Goal: Task Accomplishment & Management: Use online tool/utility

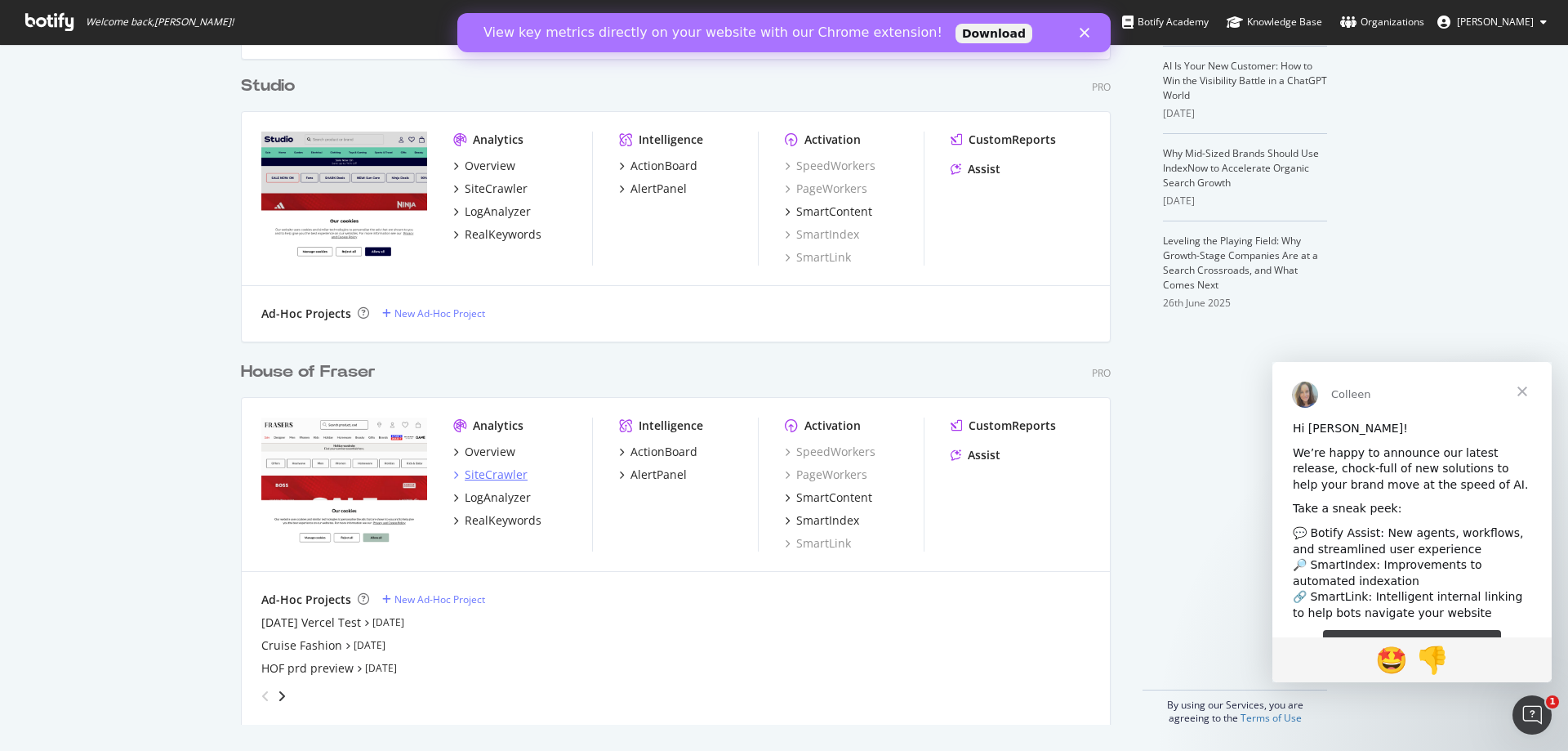
click at [492, 473] on div "SiteCrawler" at bounding box center [496, 475] width 63 height 16
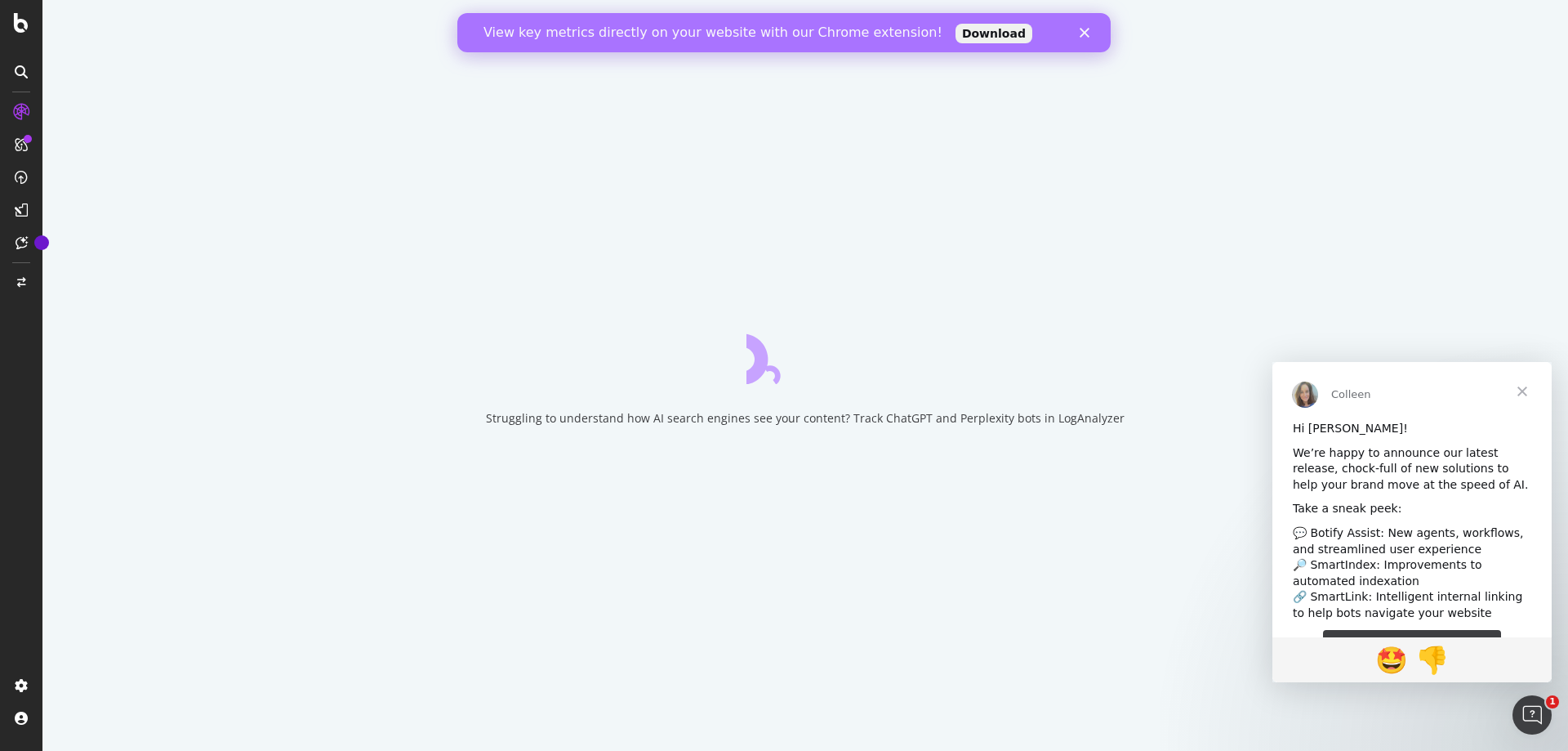
click at [1087, 31] on polygon "Close" at bounding box center [1084, 32] width 10 height 10
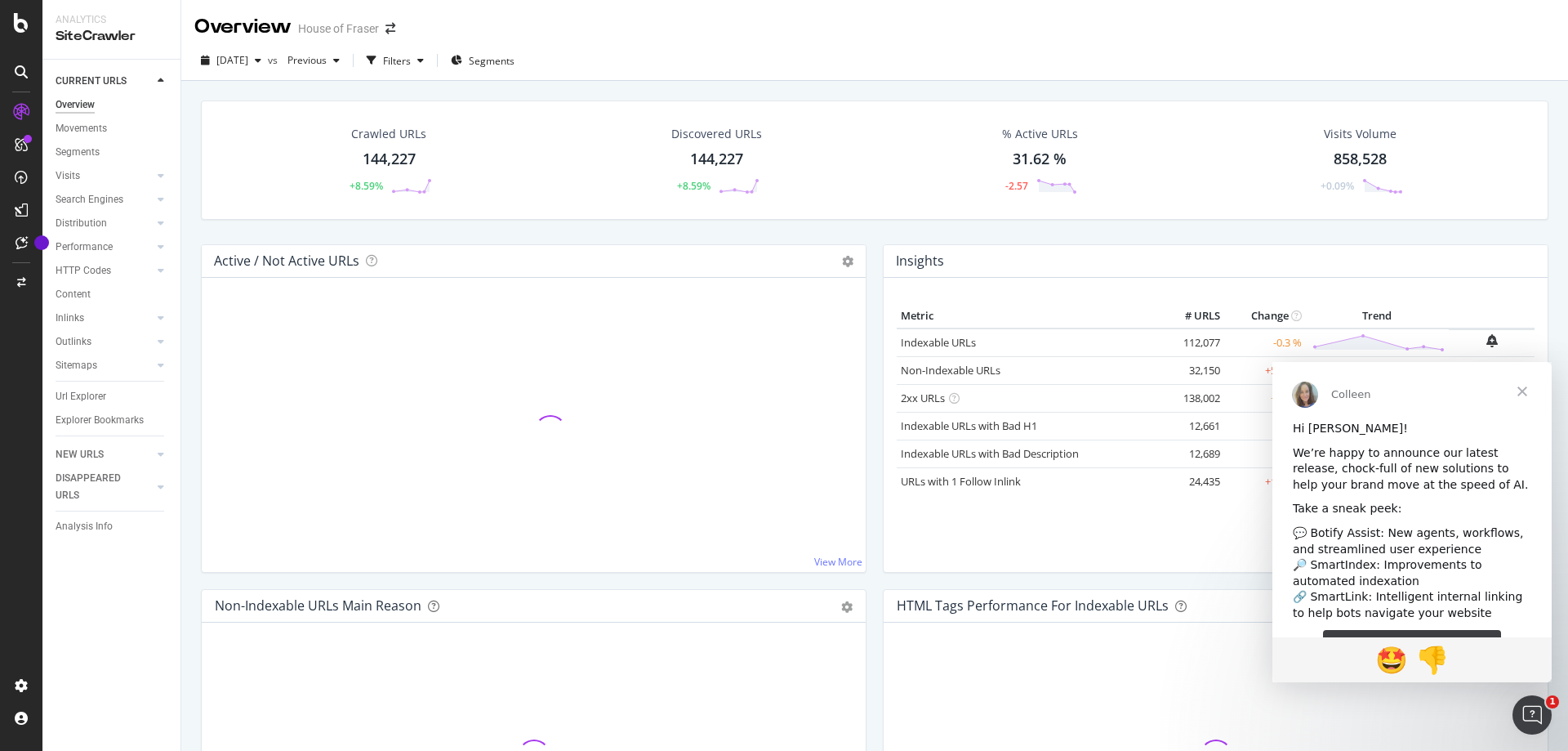
click at [1522, 387] on span "Close" at bounding box center [1522, 391] width 59 height 59
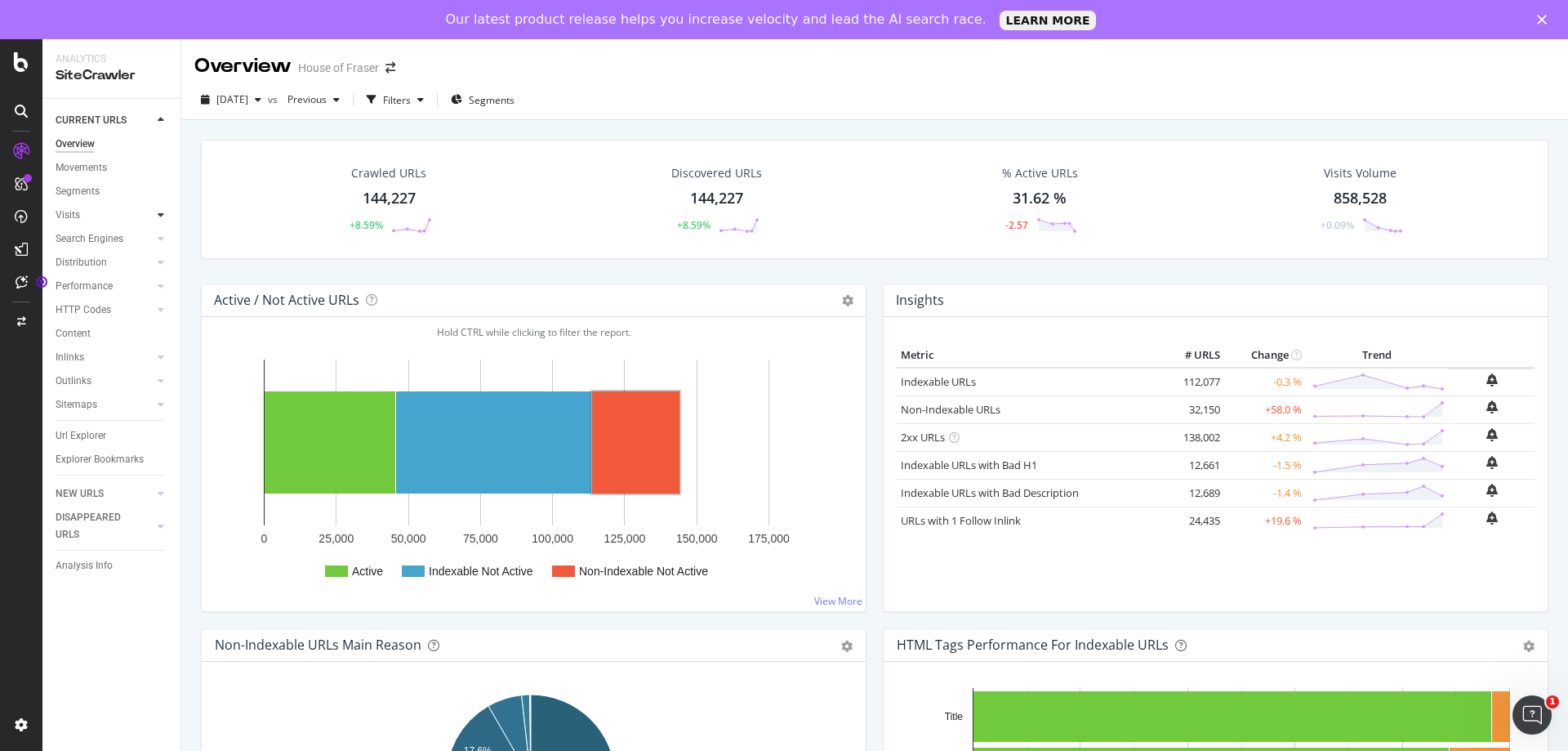
click at [158, 217] on icon at bounding box center [160, 214] width 6 height 10
click at [160, 239] on icon at bounding box center [160, 238] width 6 height 10
click at [160, 263] on icon at bounding box center [160, 262] width 6 height 10
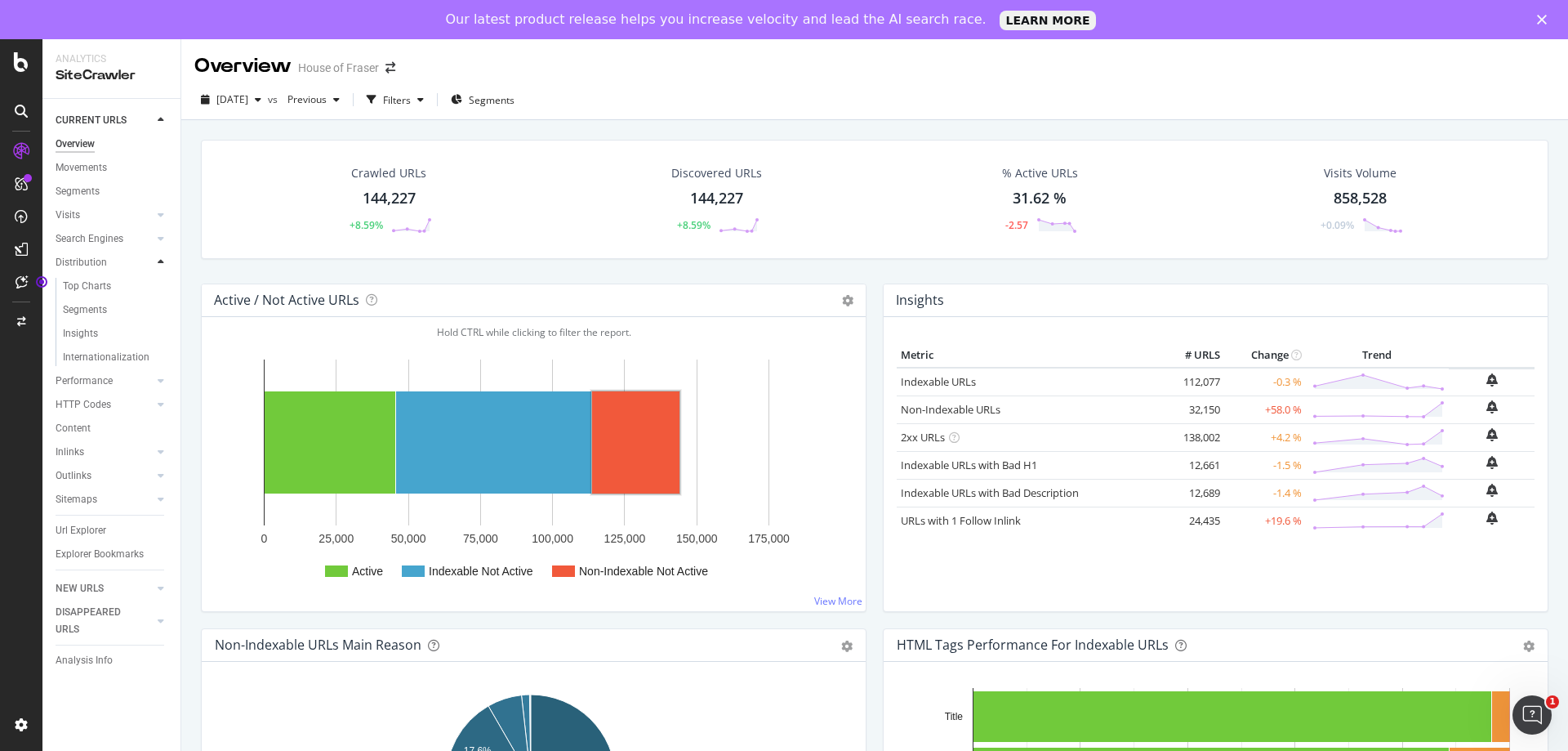
click at [160, 263] on icon at bounding box center [160, 262] width 6 height 10
click at [155, 289] on div at bounding box center [161, 286] width 16 height 16
click at [155, 309] on div at bounding box center [161, 310] width 16 height 16
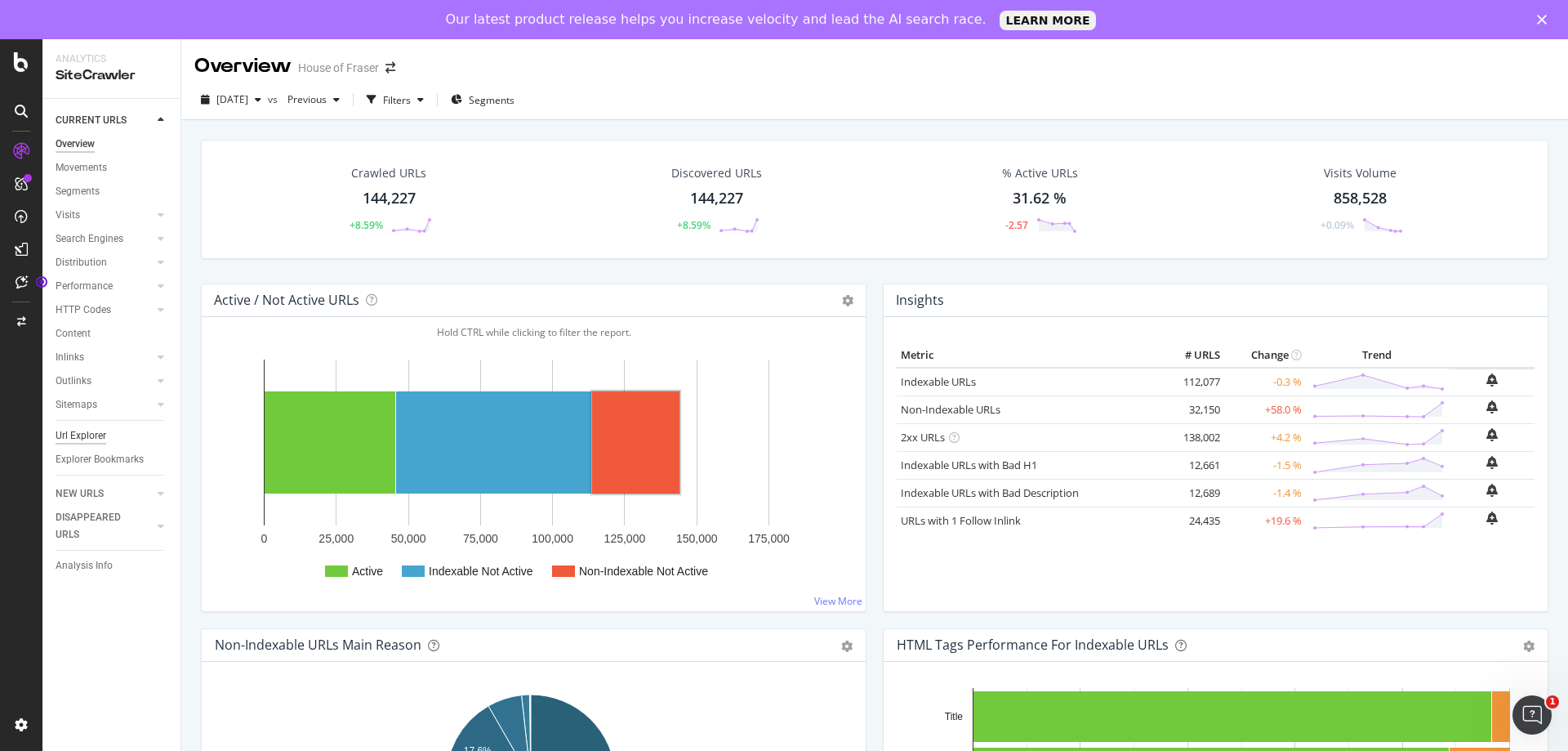
click at [104, 437] on div "Url Explorer" at bounding box center [81, 436] width 51 height 17
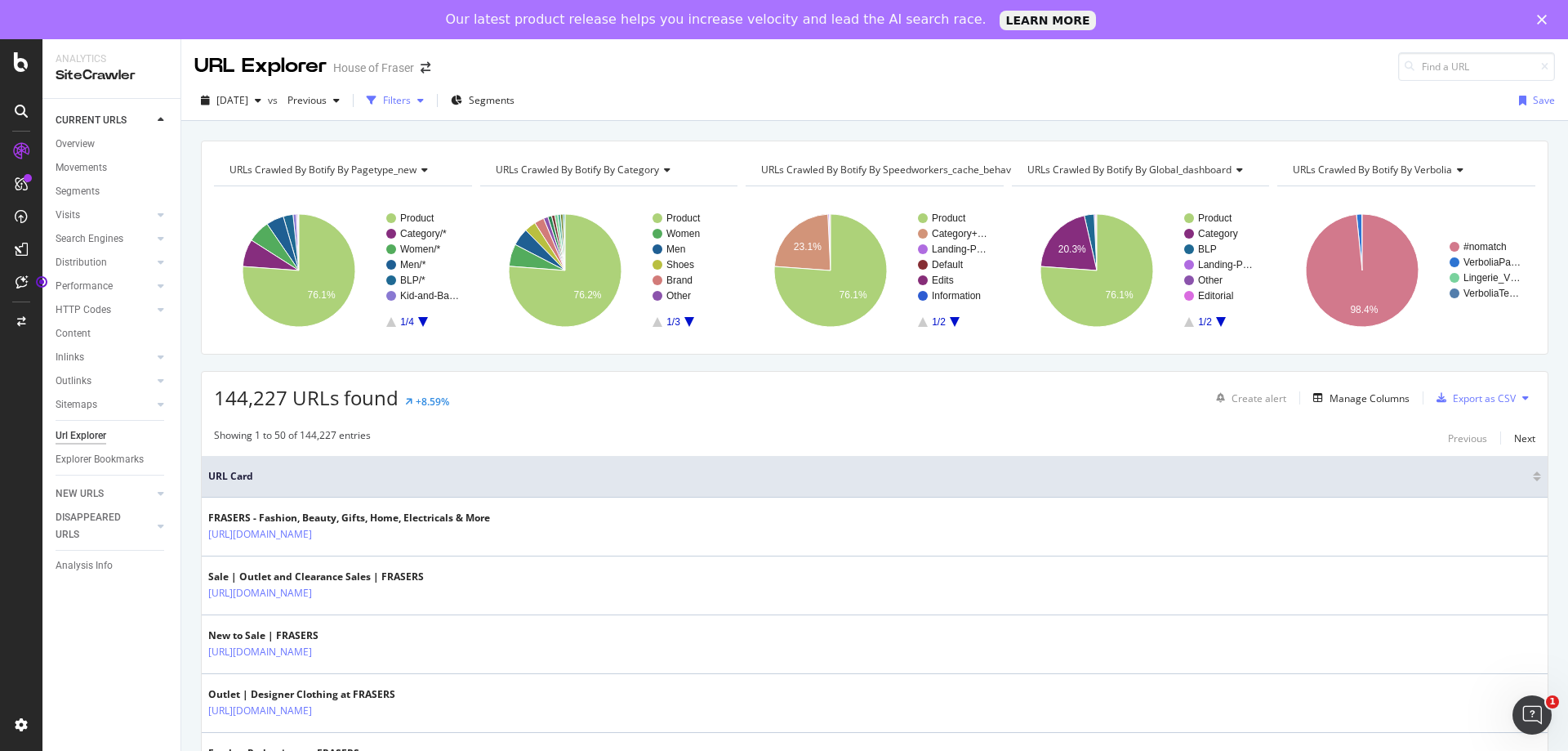
click at [424, 99] on icon "button" at bounding box center [420, 100] width 6 height 10
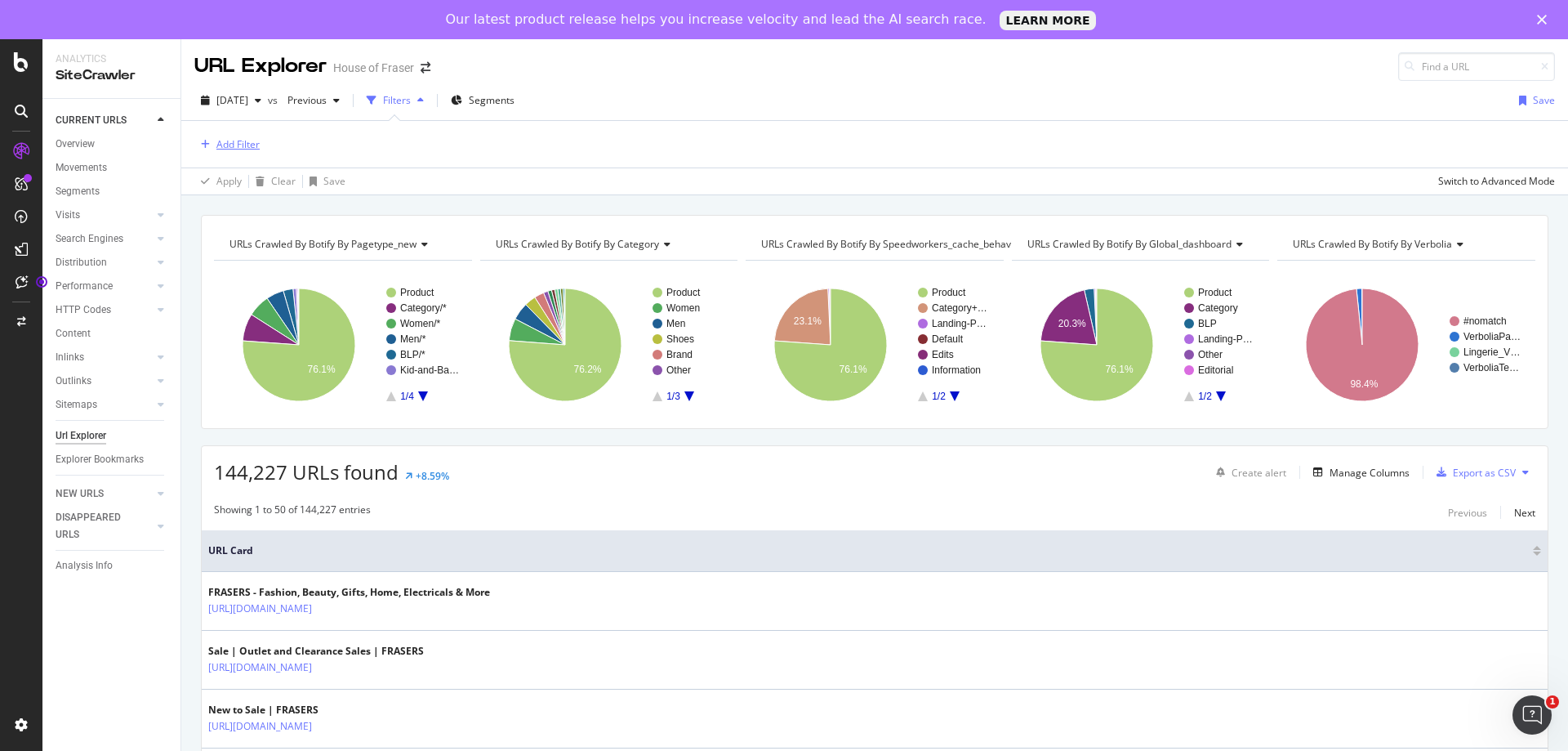
click at [224, 137] on div "Add Filter" at bounding box center [227, 145] width 66 height 18
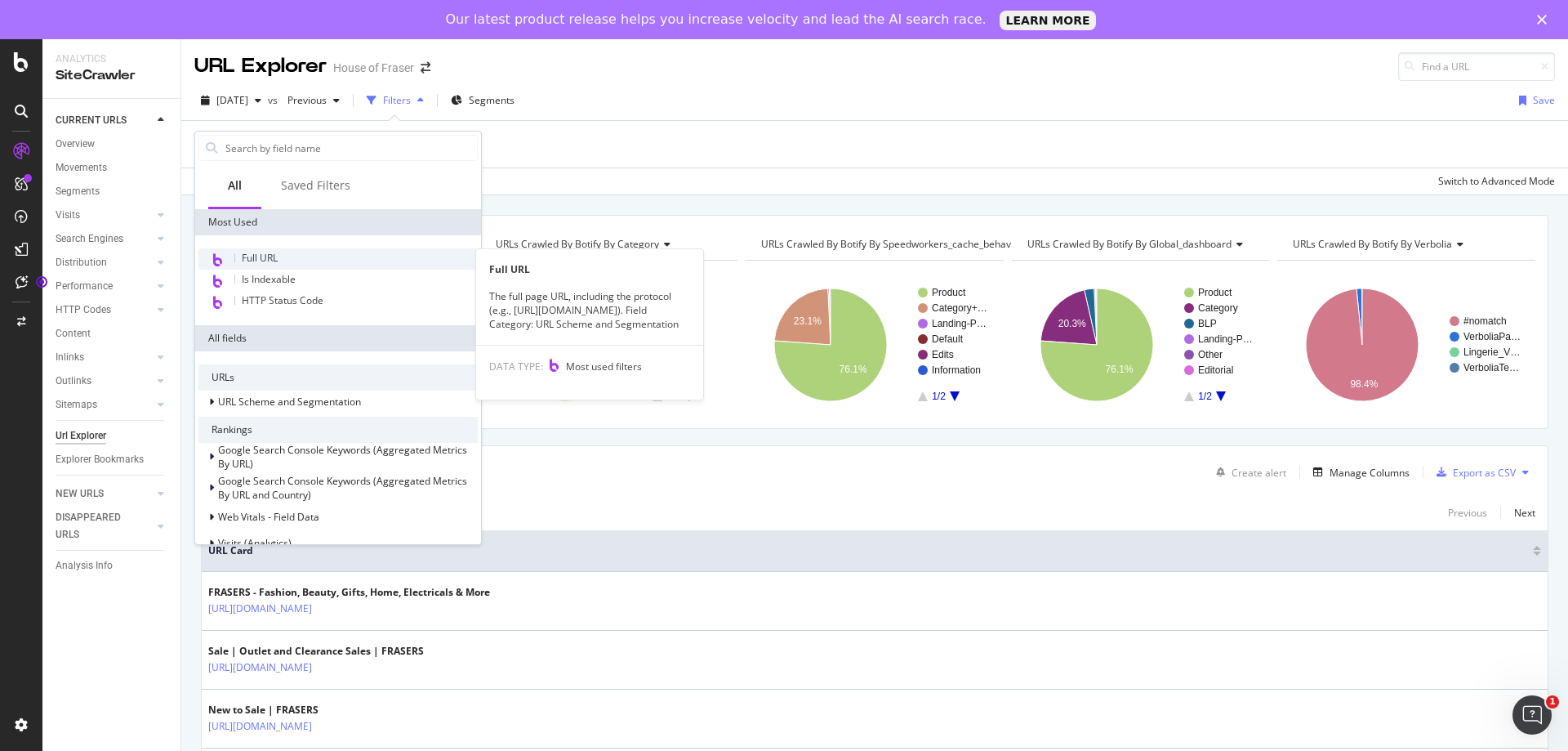
click at [262, 254] on span "Full URL" at bounding box center [259, 257] width 36 height 14
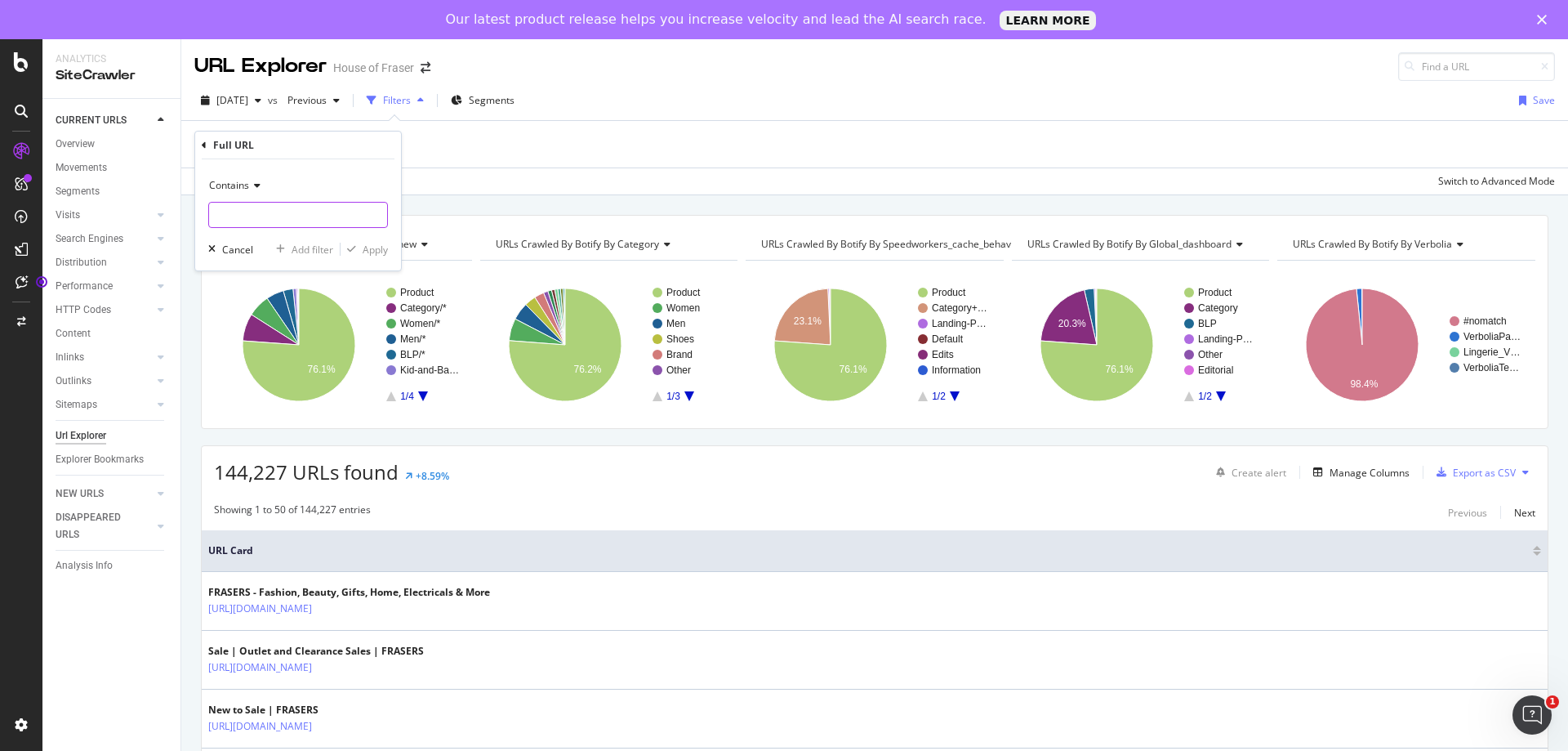
click at [277, 212] on input "text" at bounding box center [297, 214] width 178 height 26
click at [262, 203] on input "text" at bounding box center [297, 214] width 178 height 26
paste input "/shoes-and-boots/womens-flat-shoes/loafers"
type input "/shoes-and-boots/womens-flat-shoes/loafers"
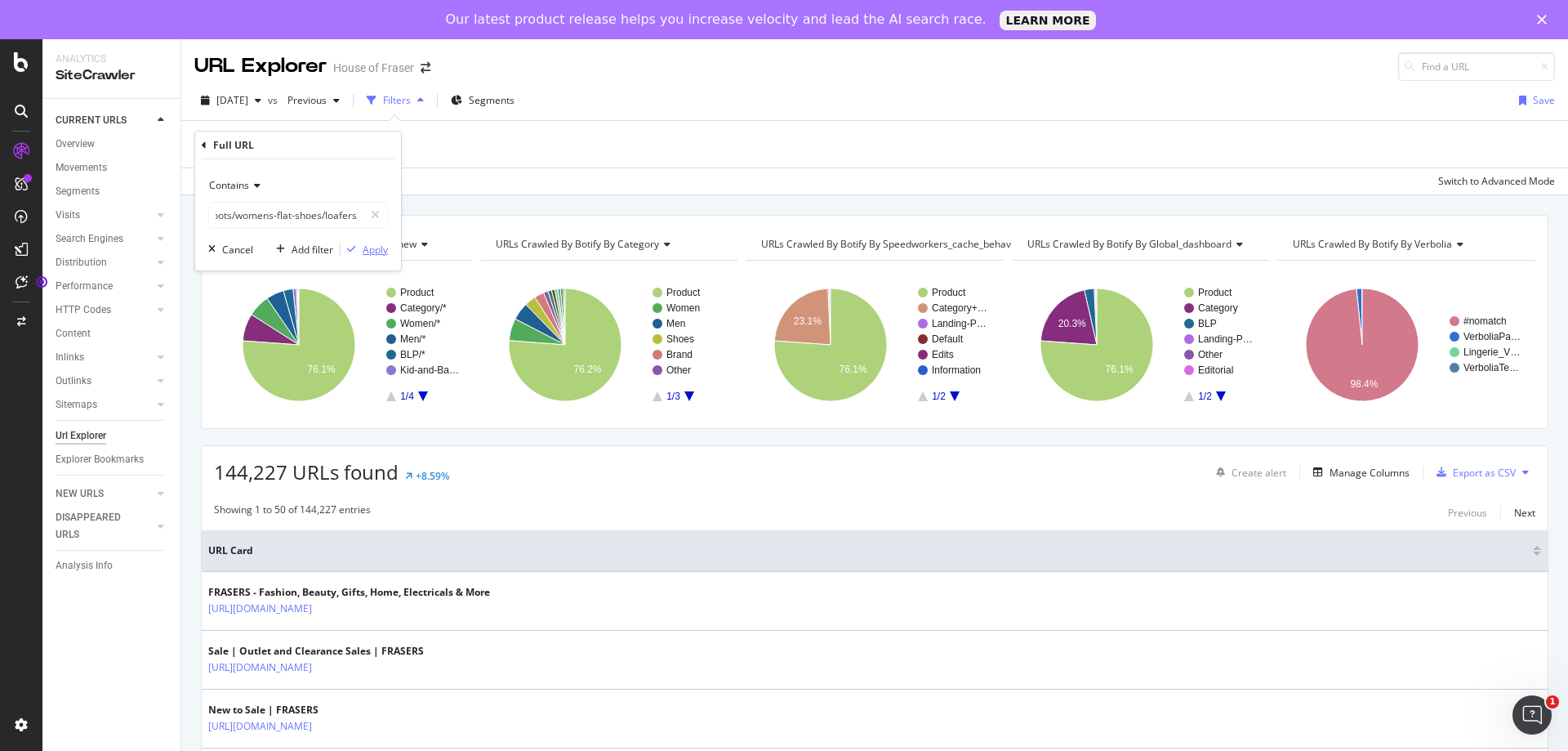
scroll to position [0, 0]
click at [366, 250] on div "Apply" at bounding box center [375, 249] width 26 height 14
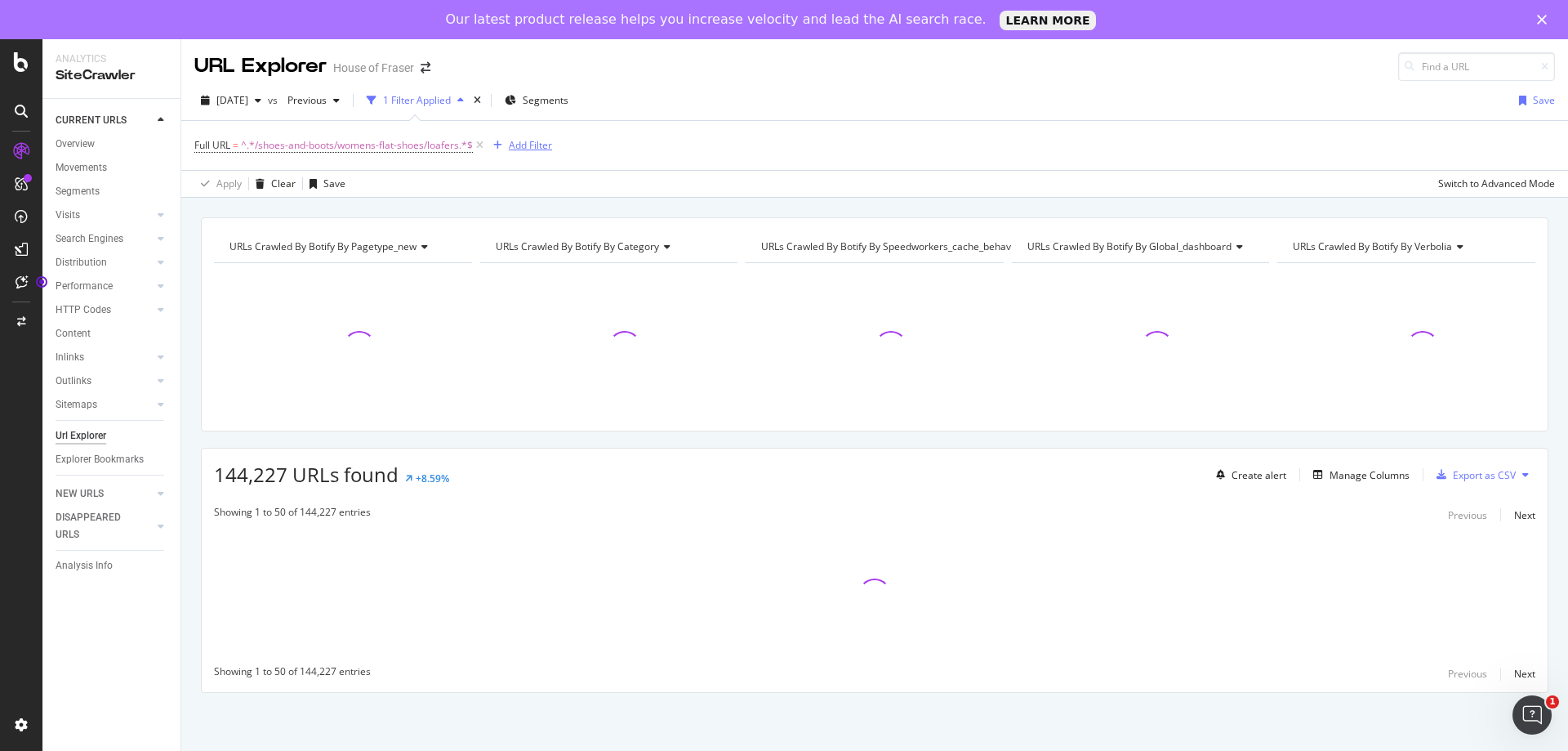
click at [536, 145] on div "Add Filter" at bounding box center [529, 144] width 43 height 14
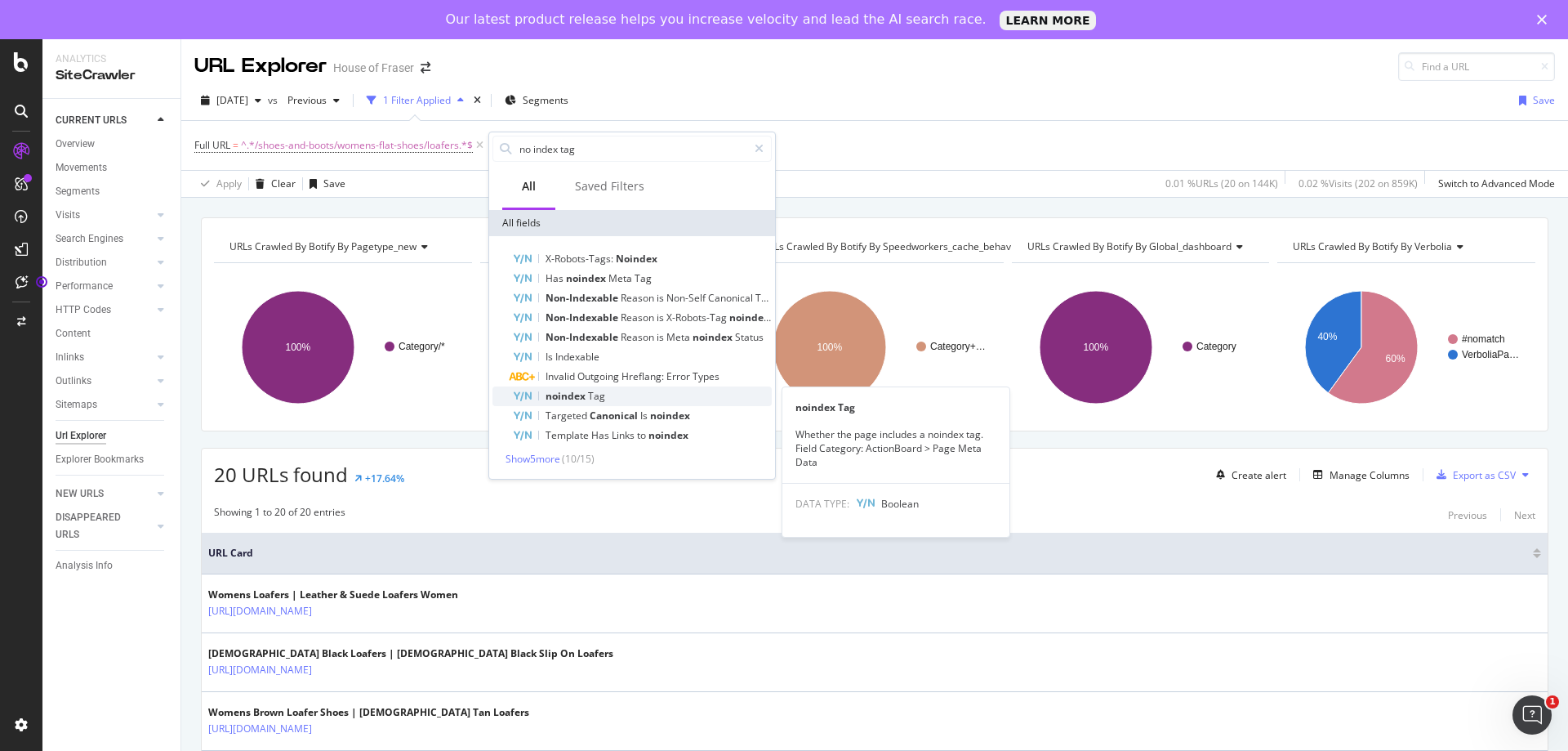
type input "no index tag"
click at [597, 397] on span "Tag" at bounding box center [596, 396] width 17 height 14
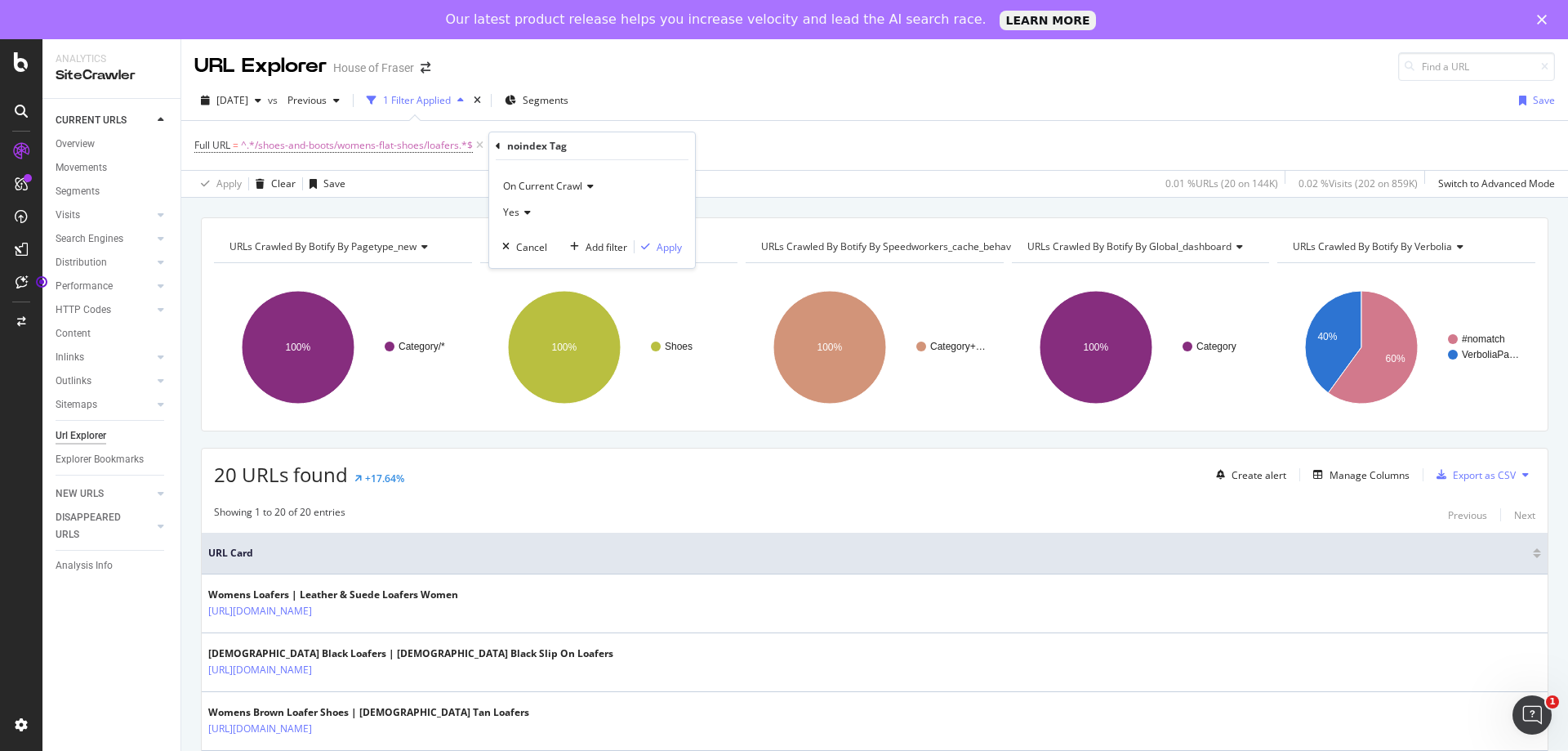
click at [511, 213] on span "Yes" at bounding box center [511, 211] width 16 height 14
click at [531, 272] on div "No" at bounding box center [594, 266] width 175 height 21
click at [662, 252] on div "Apply" at bounding box center [670, 246] width 26 height 14
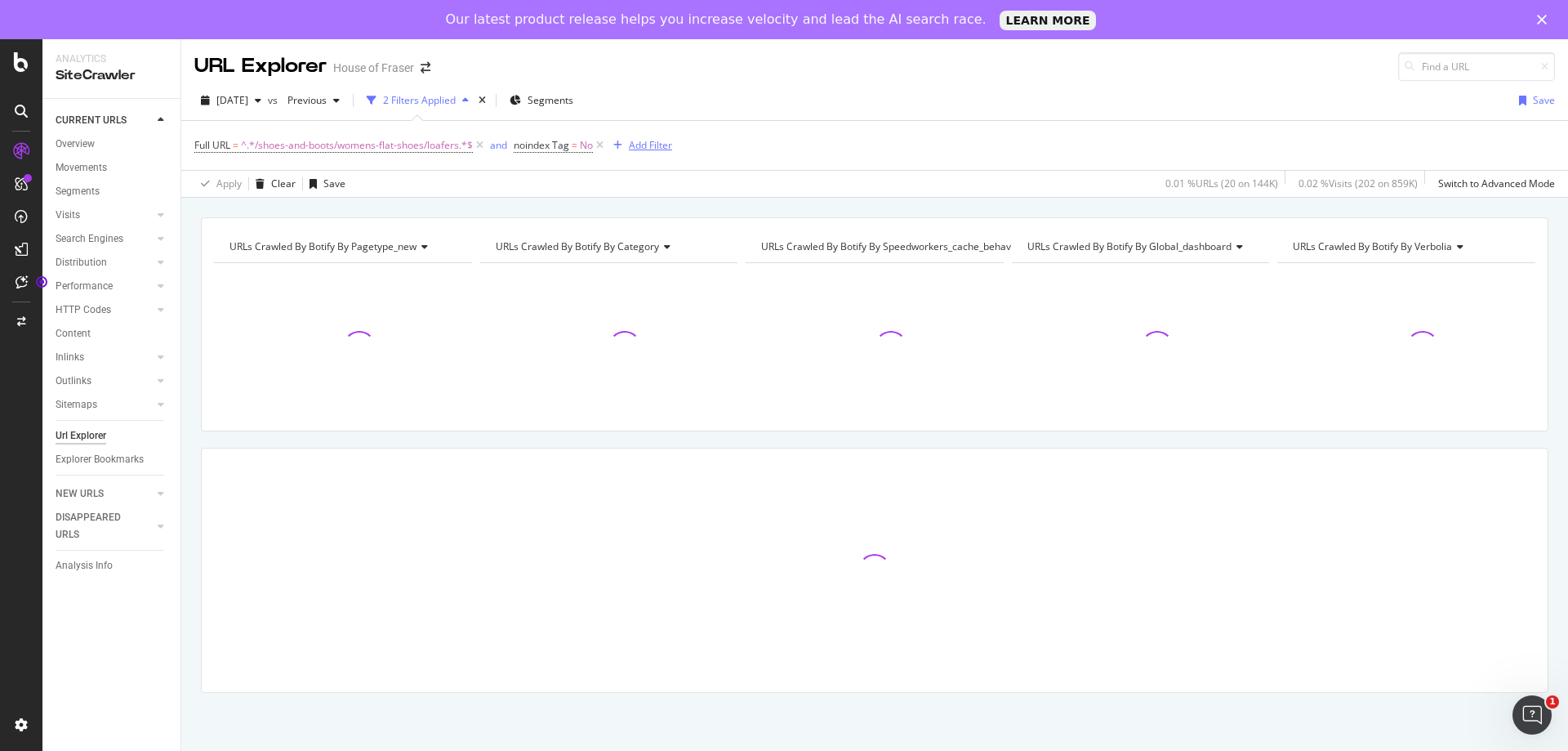
click at [660, 146] on div "Add Filter" at bounding box center [650, 144] width 43 height 14
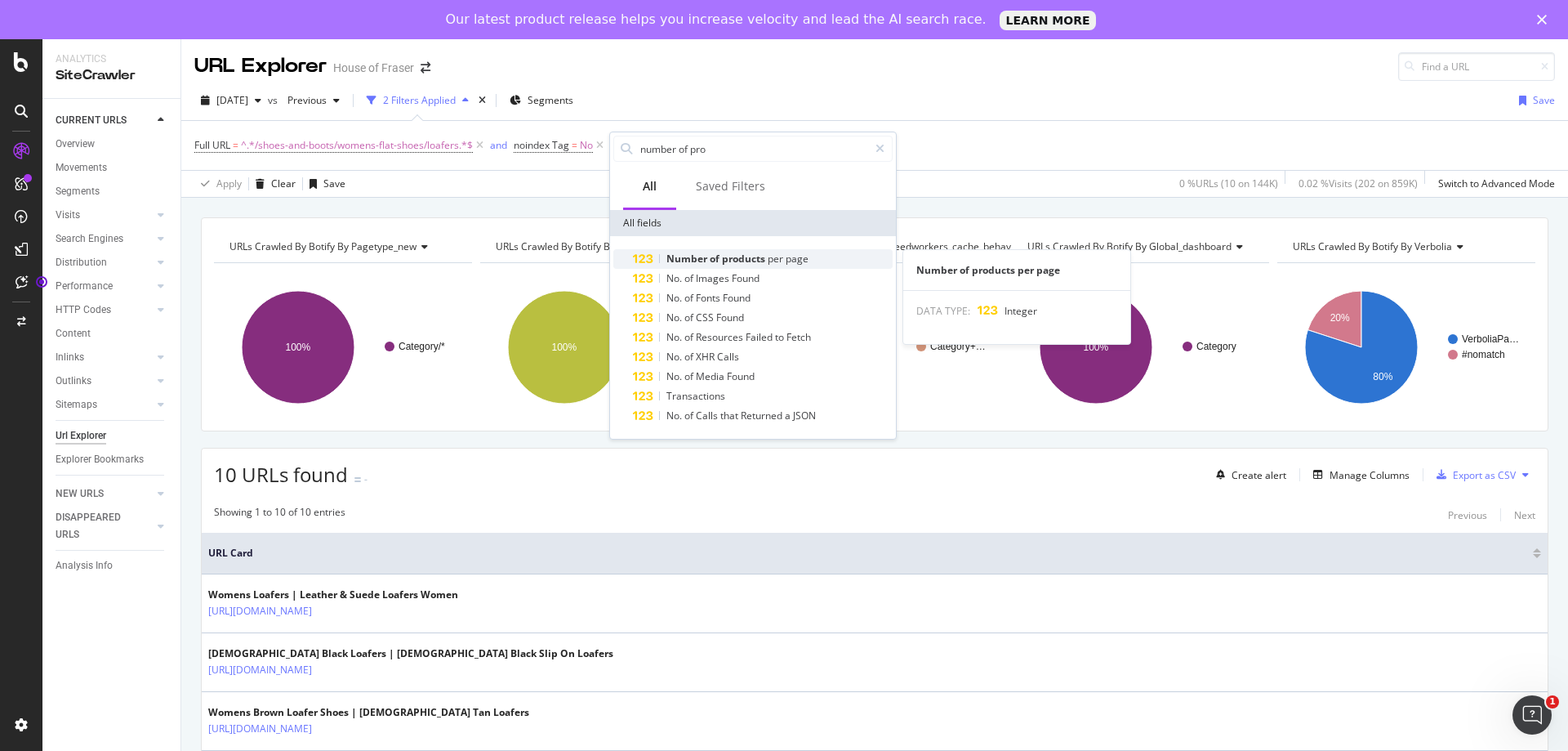
type input "number of pro"
click at [689, 255] on span "Number" at bounding box center [687, 258] width 43 height 14
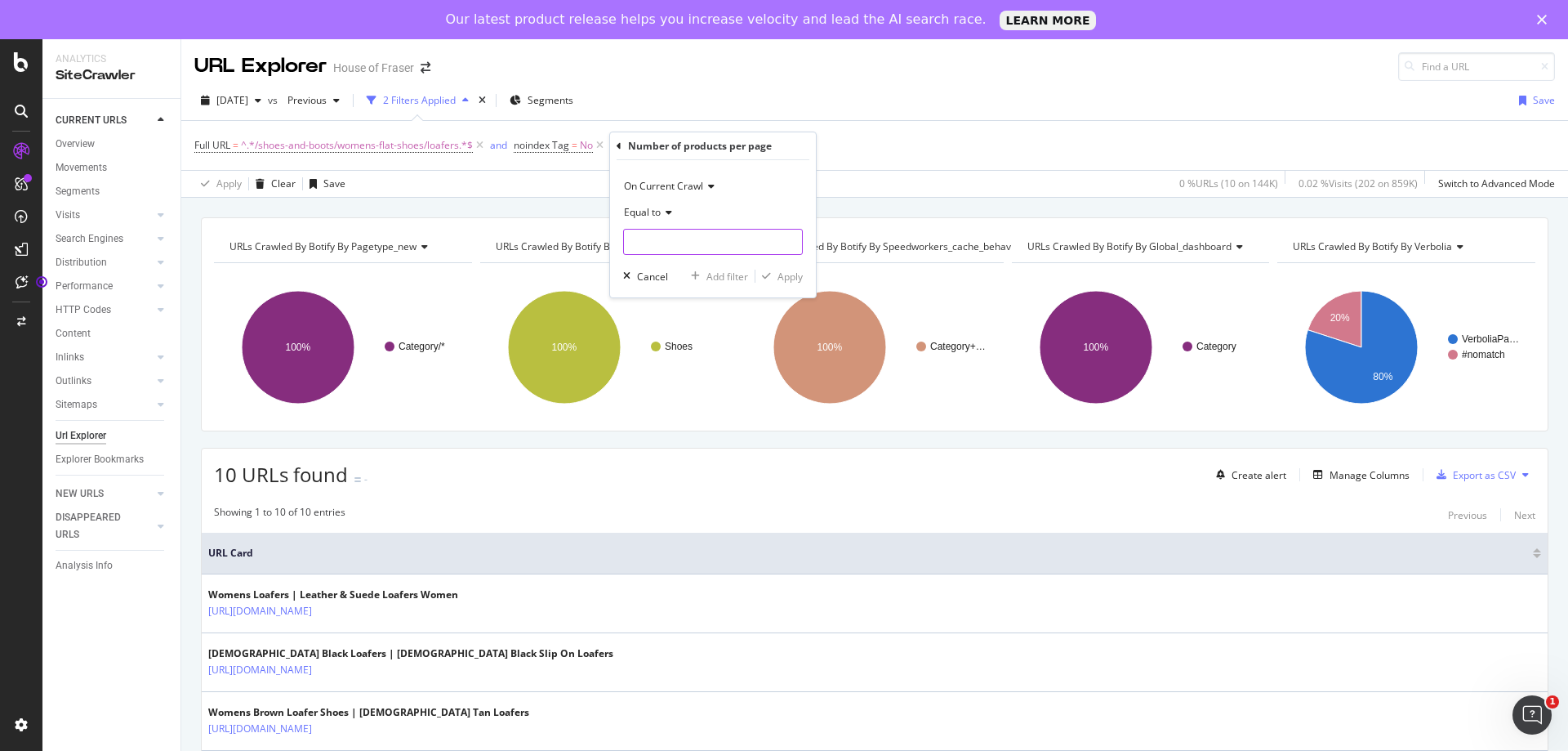
click at [698, 232] on input "number" at bounding box center [712, 242] width 179 height 26
click at [650, 216] on span "Equal to" at bounding box center [642, 211] width 36 height 14
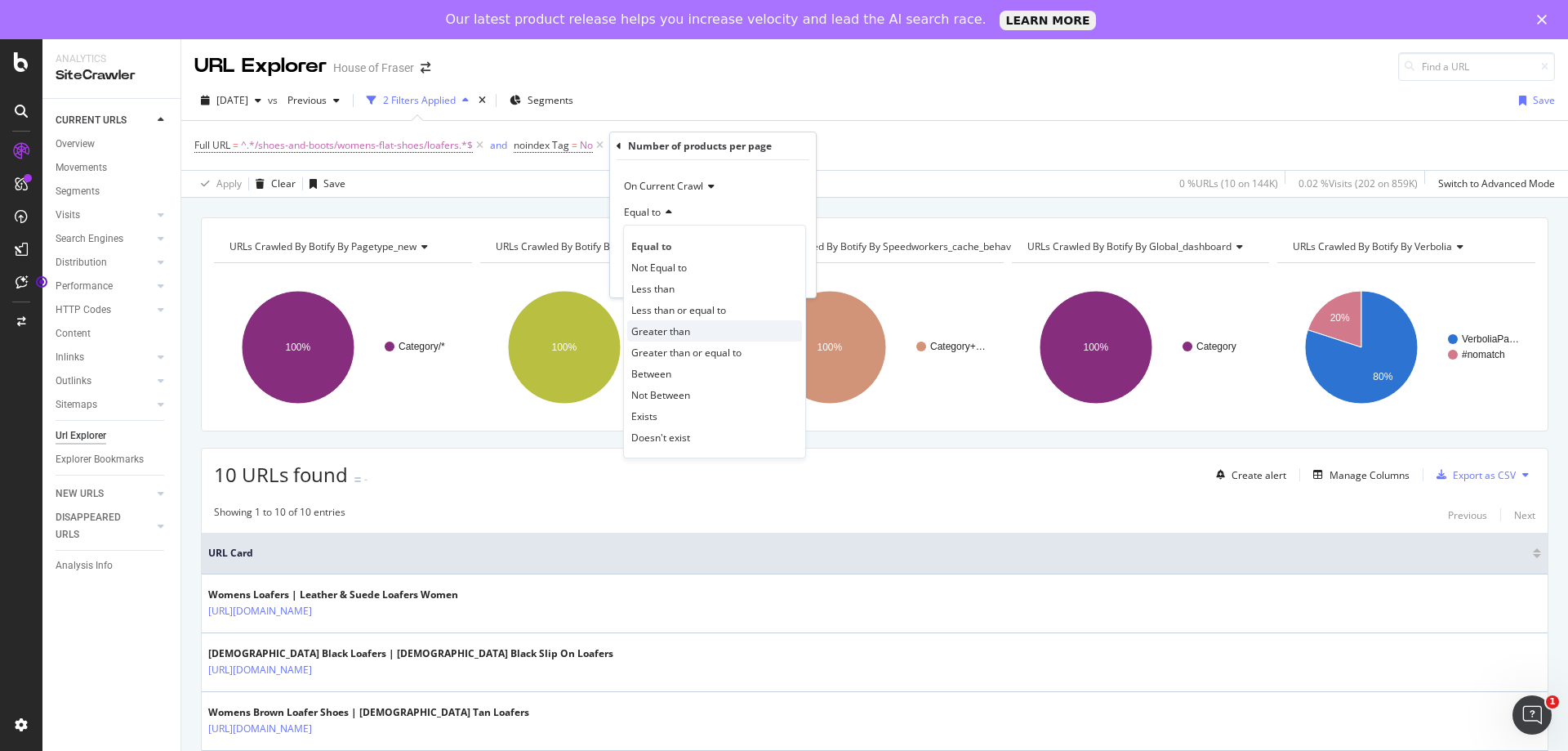
click at [660, 326] on span "Greater than" at bounding box center [661, 331] width 59 height 14
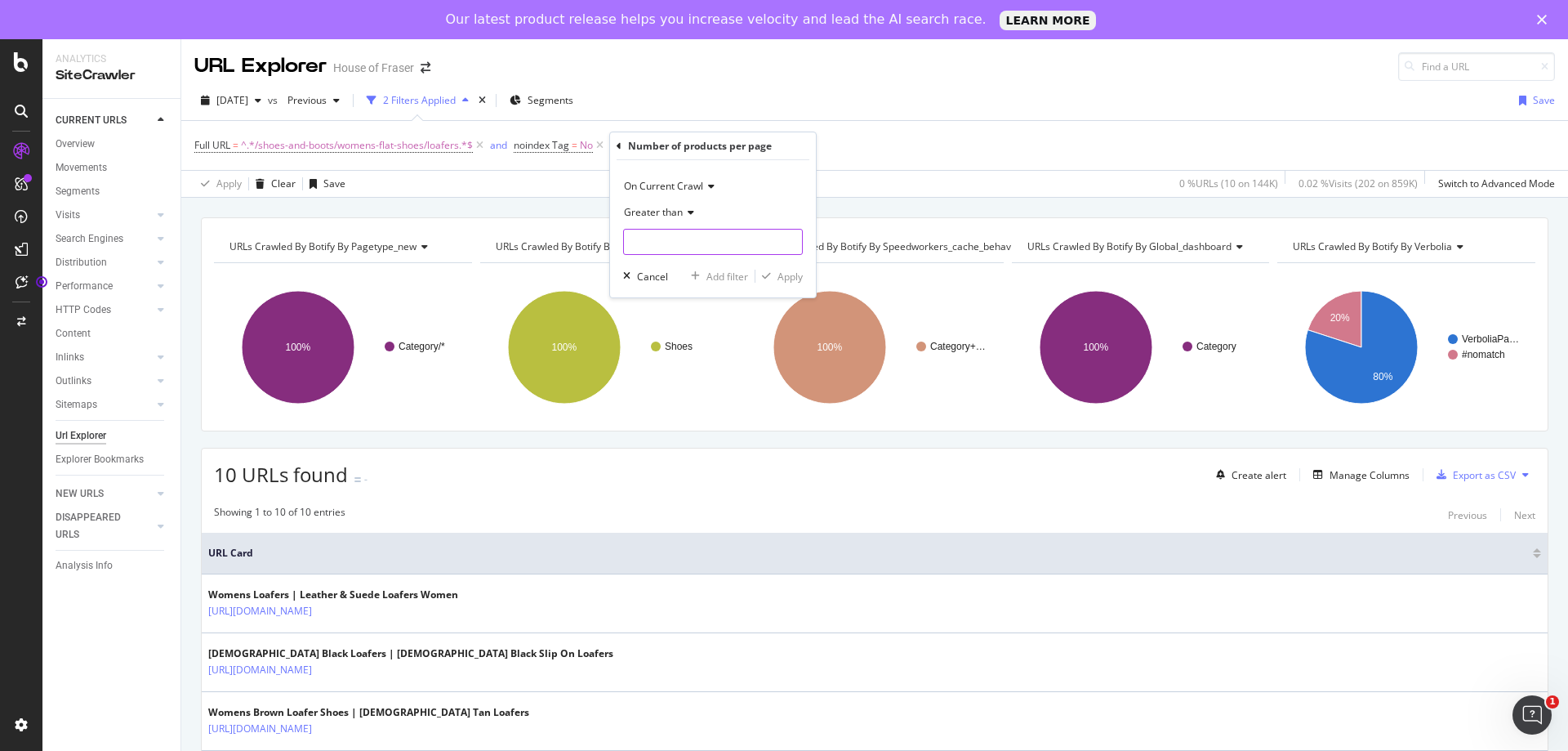
click at [665, 244] on input "number" at bounding box center [712, 242] width 179 height 26
type input "4"
click at [794, 281] on div "Apply" at bounding box center [790, 276] width 26 height 14
click at [864, 148] on div "Add Filter" at bounding box center [842, 144] width 43 height 14
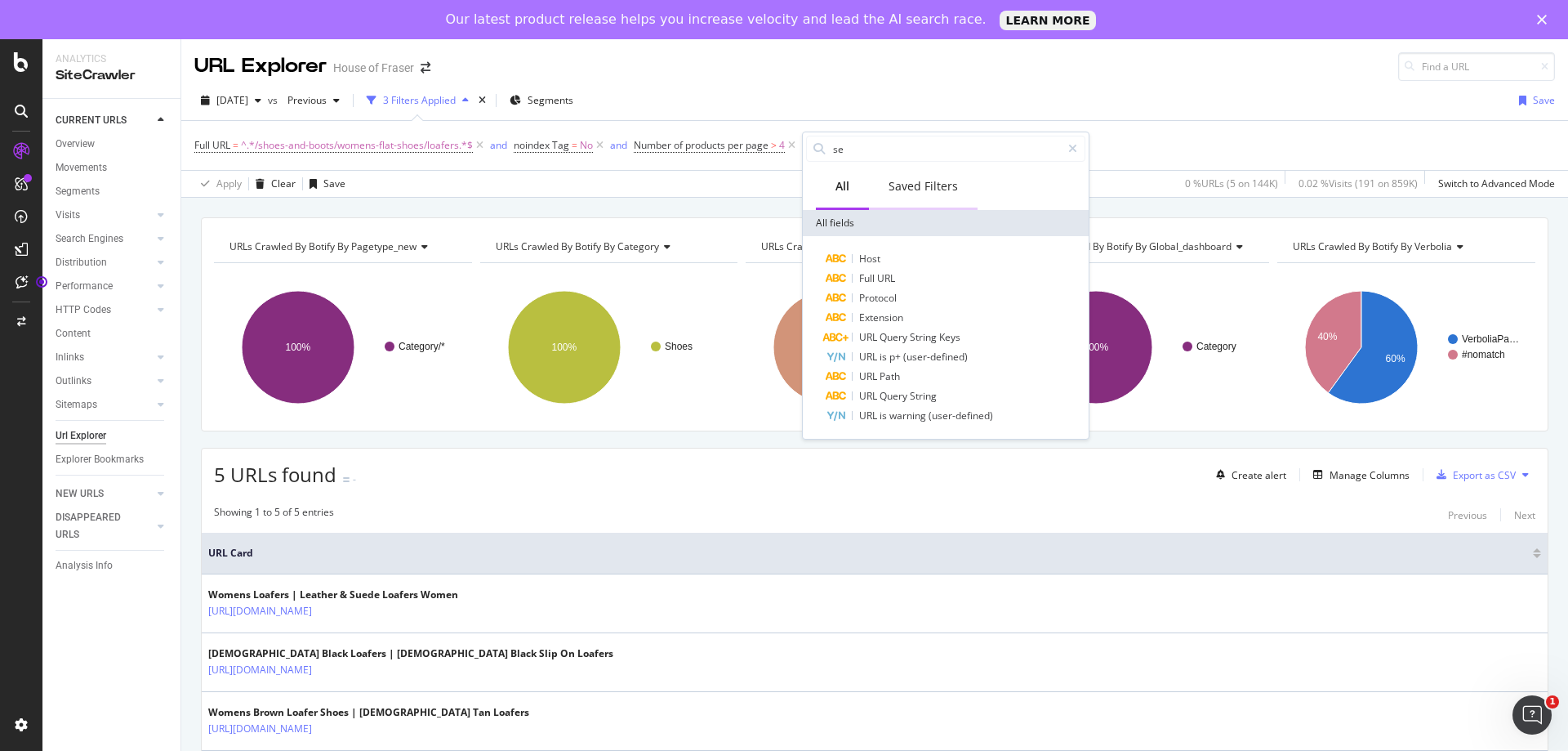
type input "s"
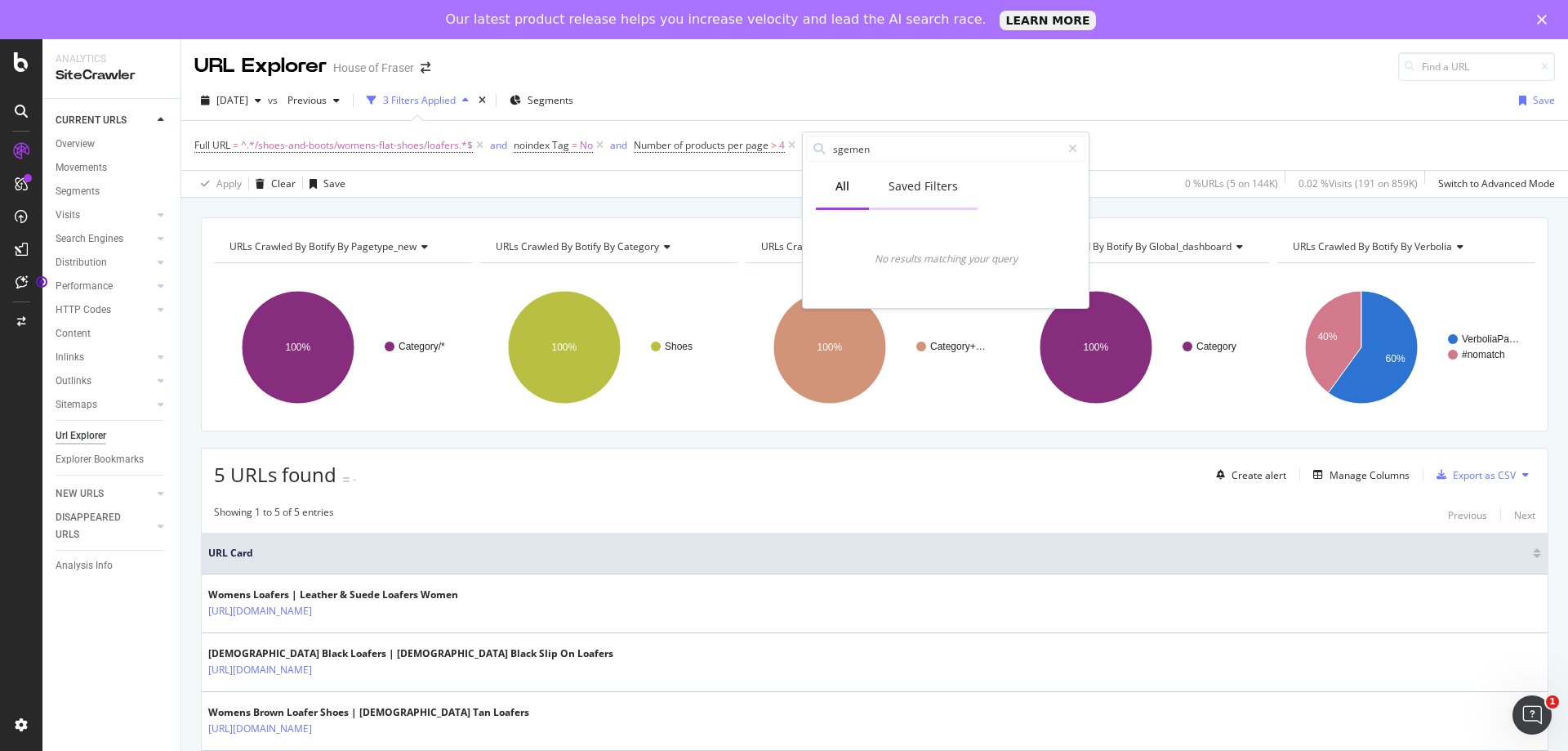
type input "sgement"
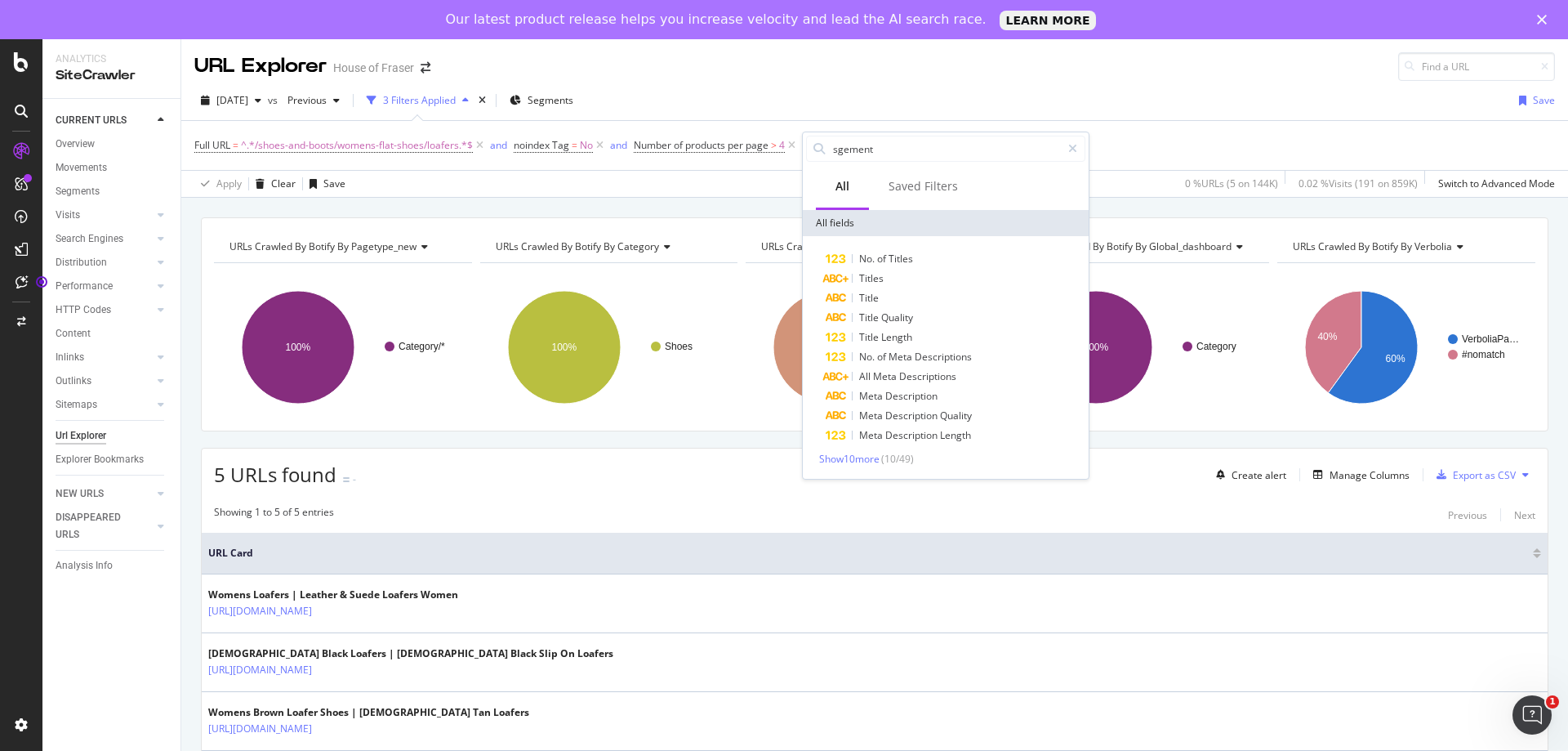
click at [1130, 132] on div "Full URL = ^.*/shoes-and-boots/womens-flat-shoes/loafers.*$ and noindex Tag = N…" at bounding box center [874, 146] width 1360 height 49
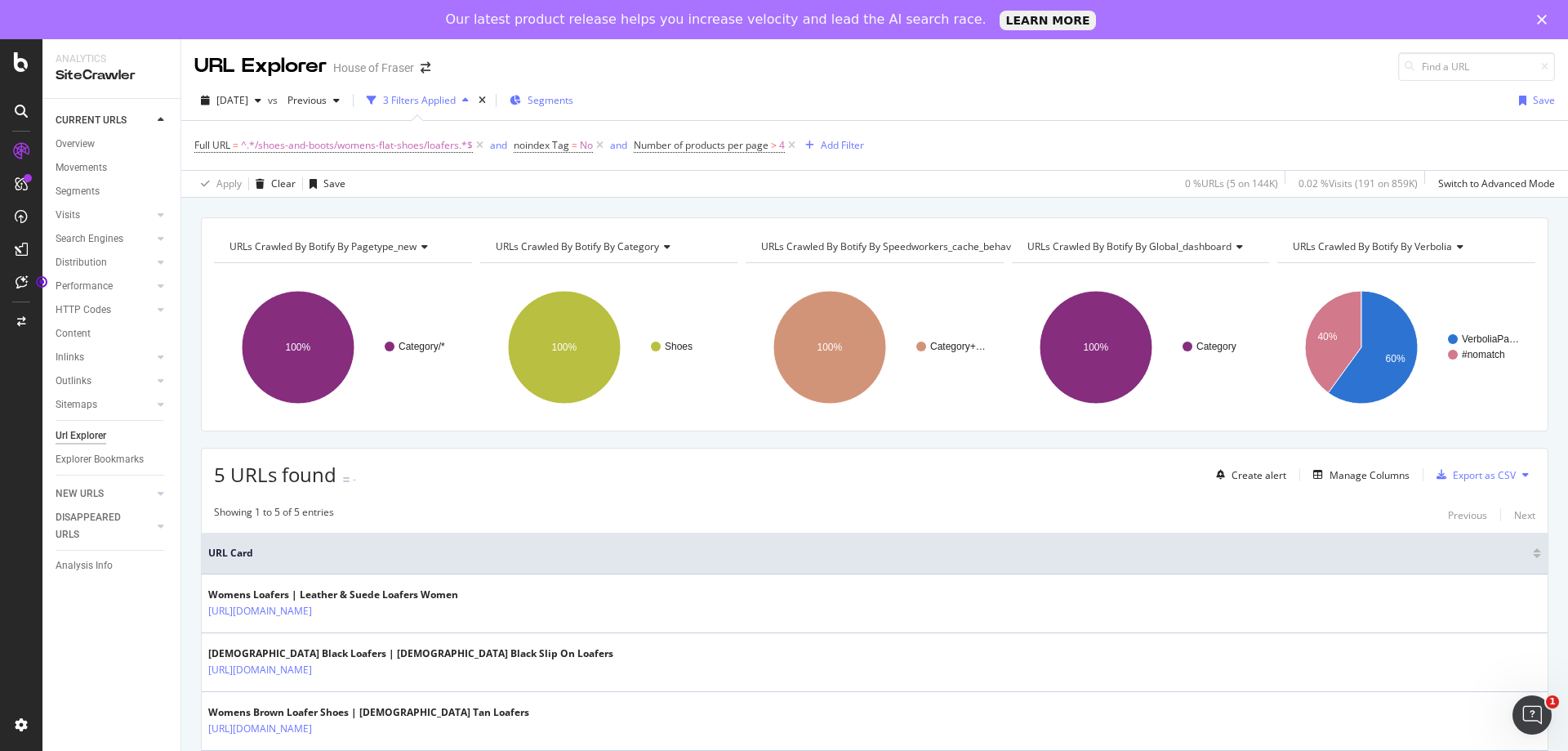
click at [573, 107] on span "Segments" at bounding box center [550, 99] width 46 height 14
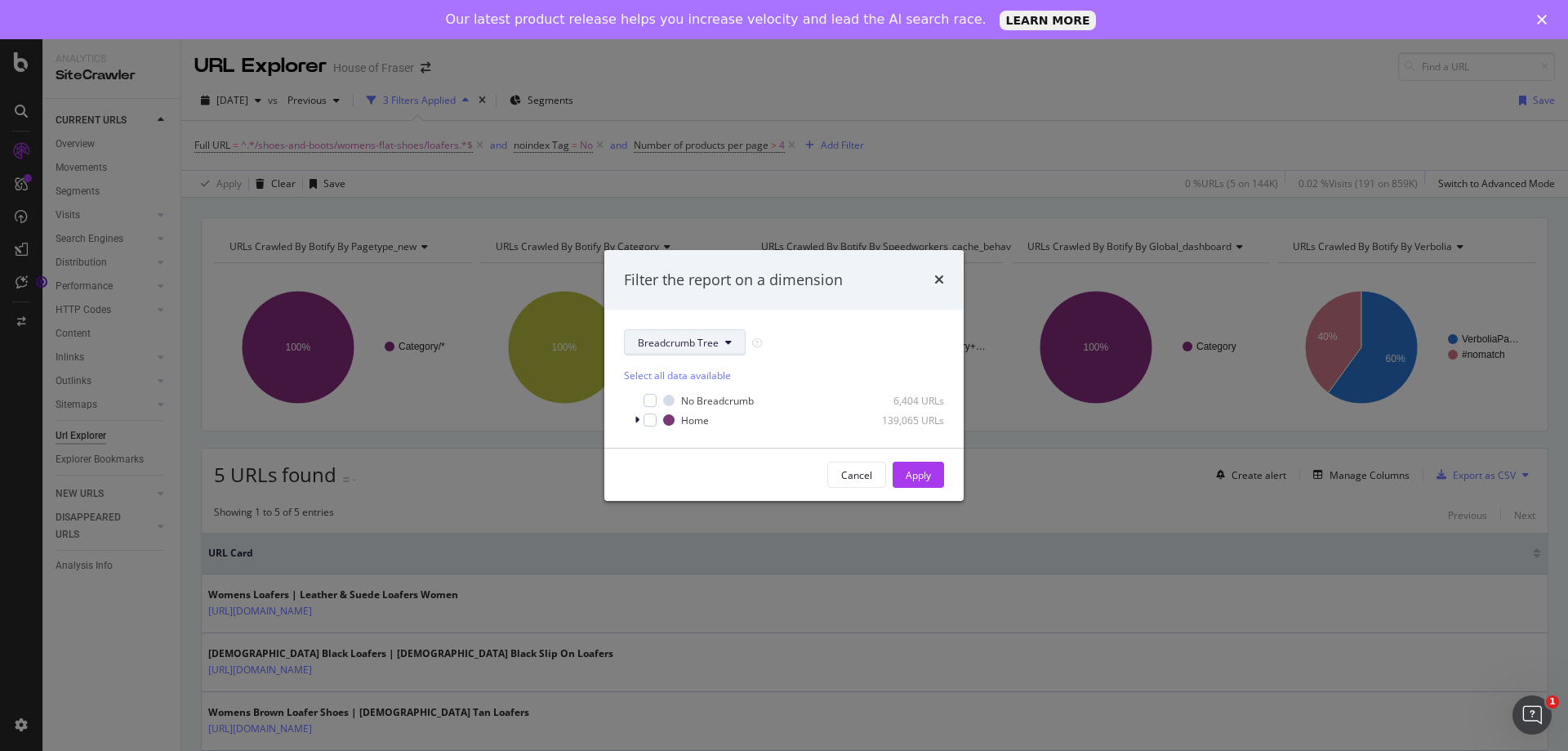
click at [692, 343] on span "Breadcrumb Tree" at bounding box center [678, 342] width 81 height 14
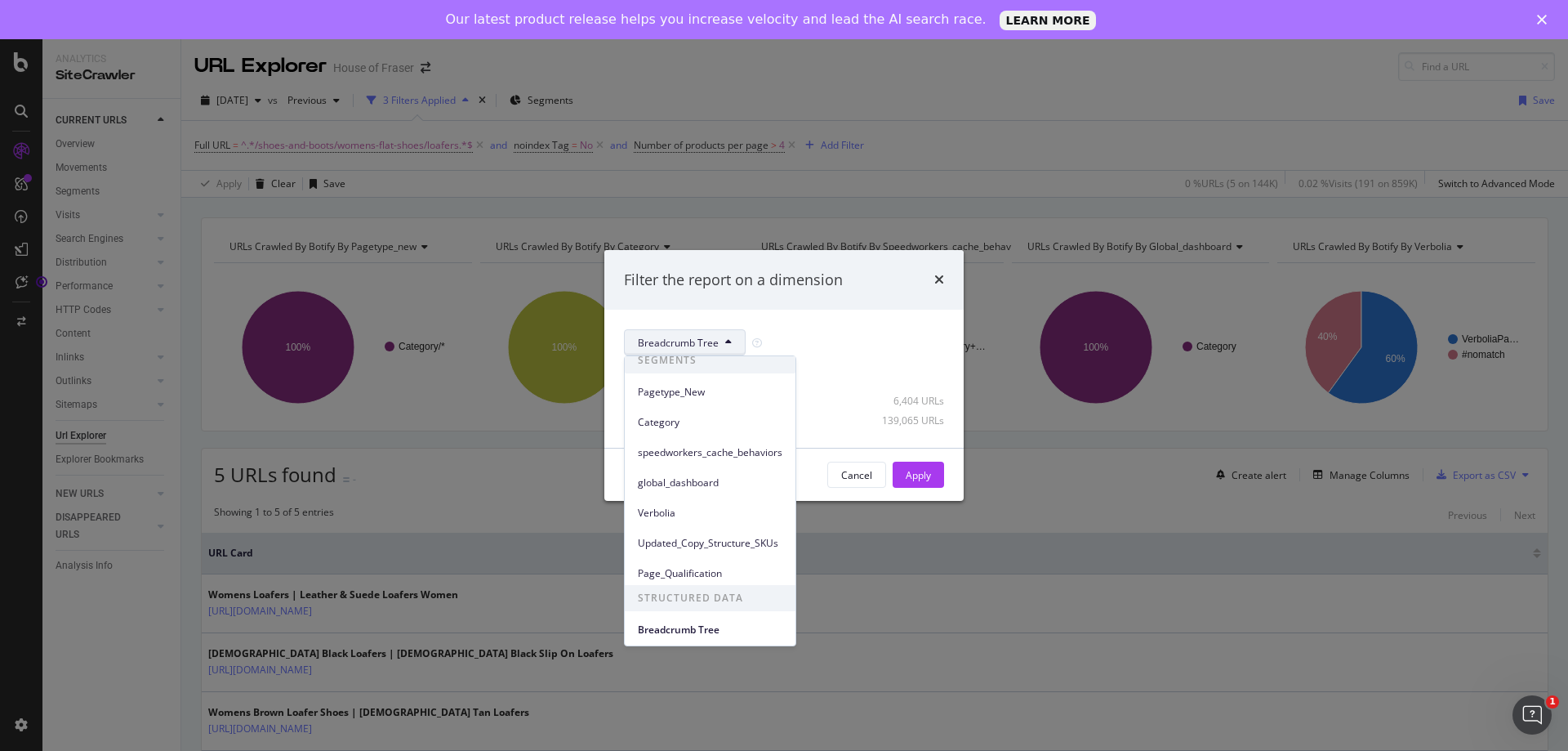
scroll to position [12, 0]
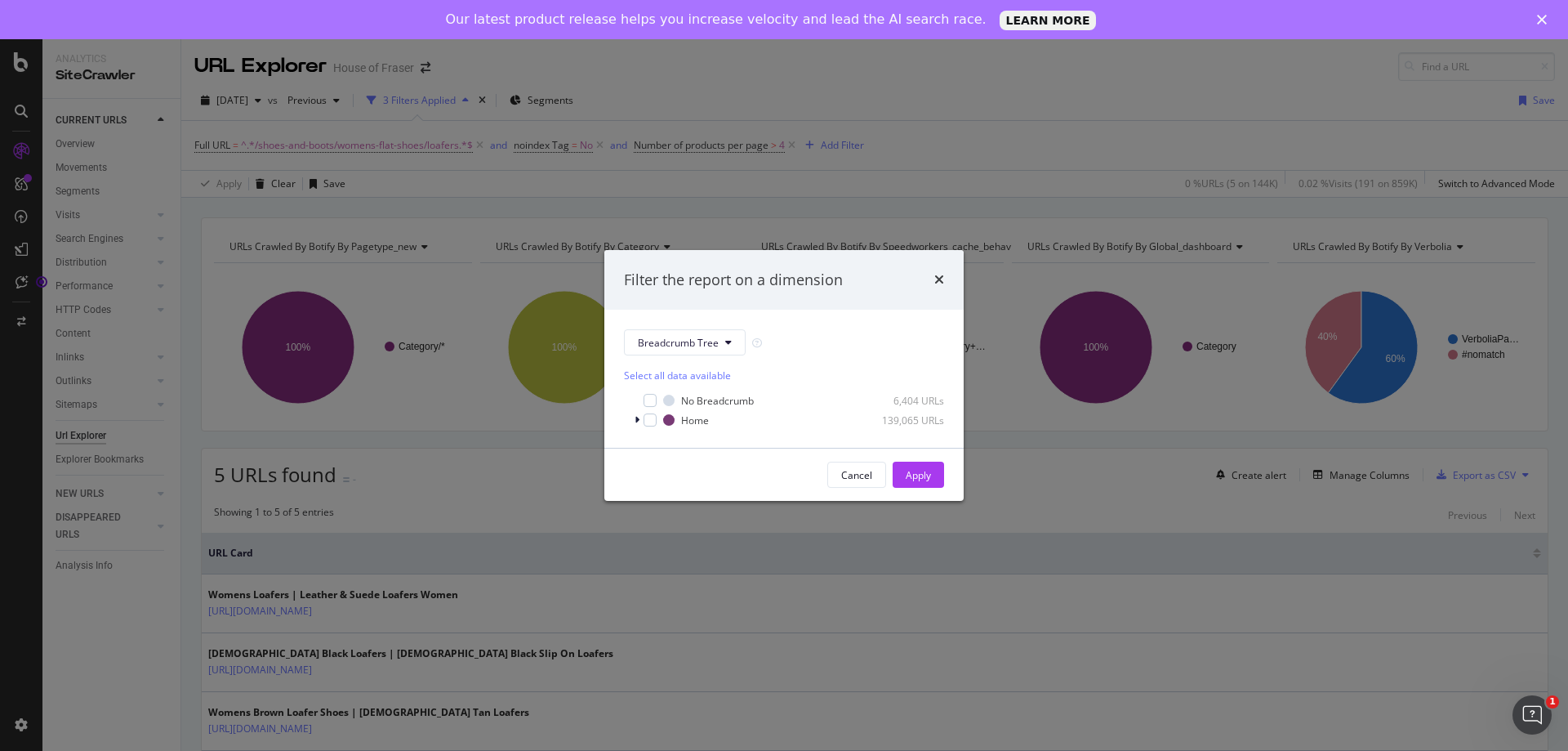
click at [842, 311] on div "Breadcrumb Tree Select all data available No Breadcrumb 6,404 URLs Home 139,065…" at bounding box center [784, 378] width 359 height 138
click at [638, 417] on icon "modal" at bounding box center [636, 419] width 5 height 10
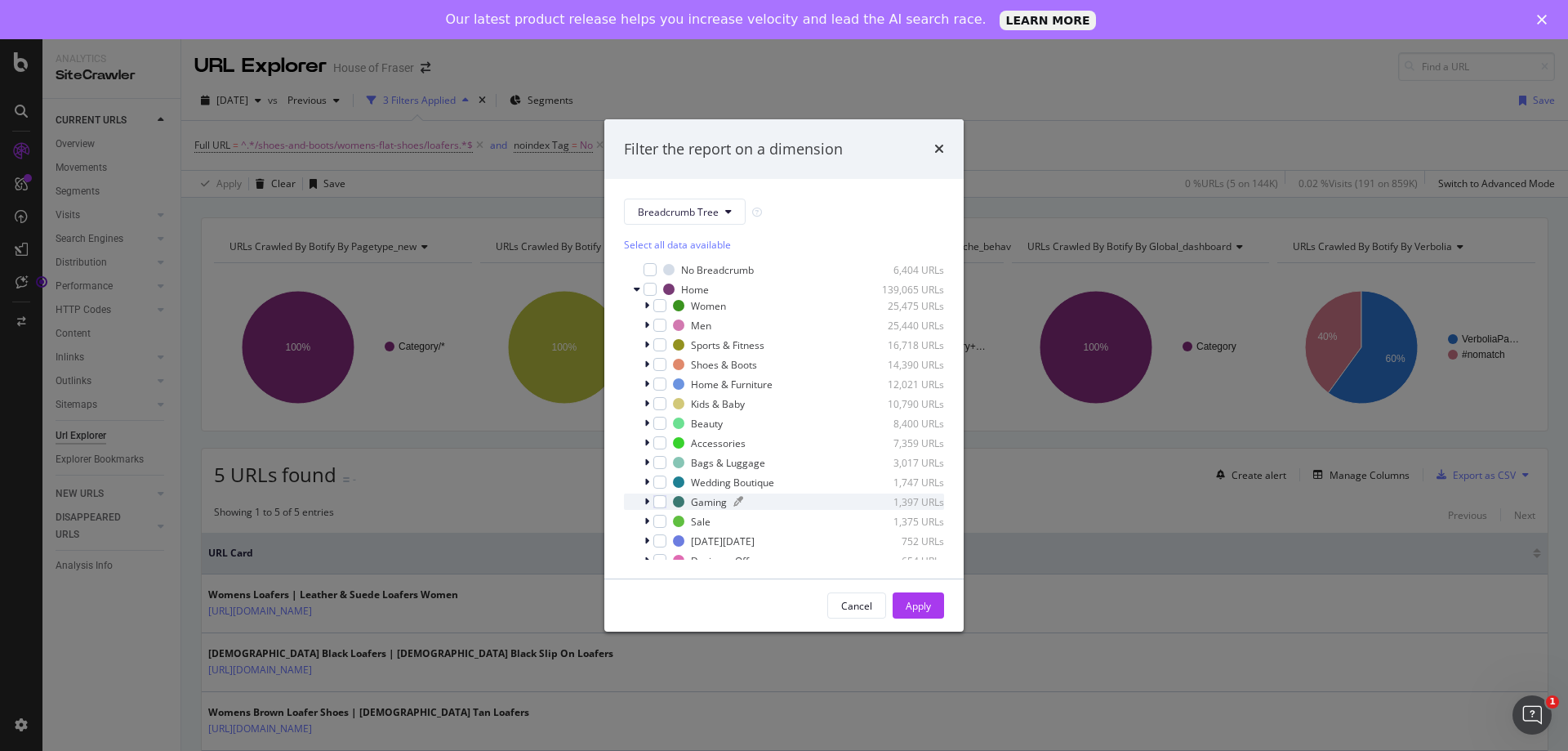
scroll to position [50, 0]
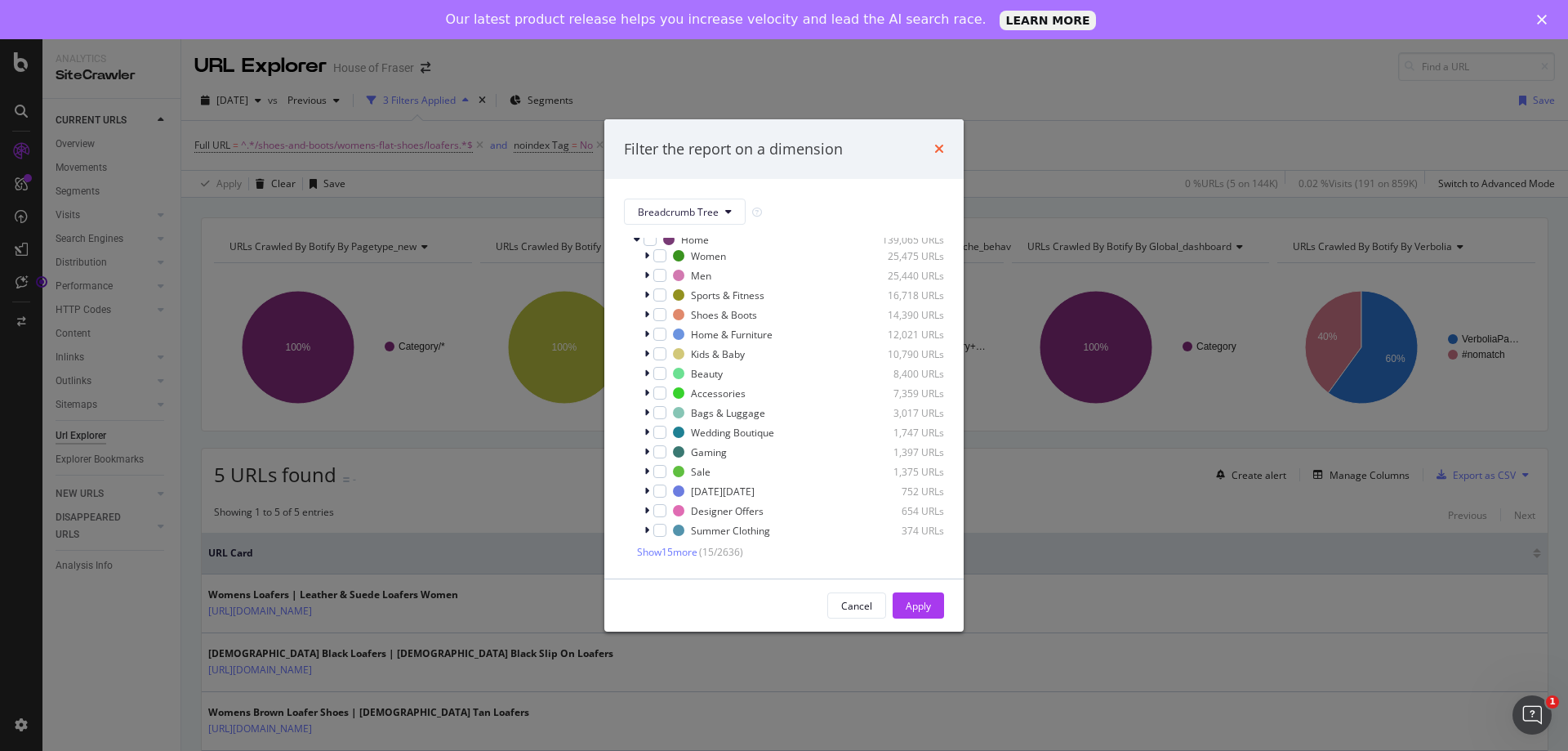
click at [940, 155] on icon "times" at bounding box center [938, 149] width 10 height 13
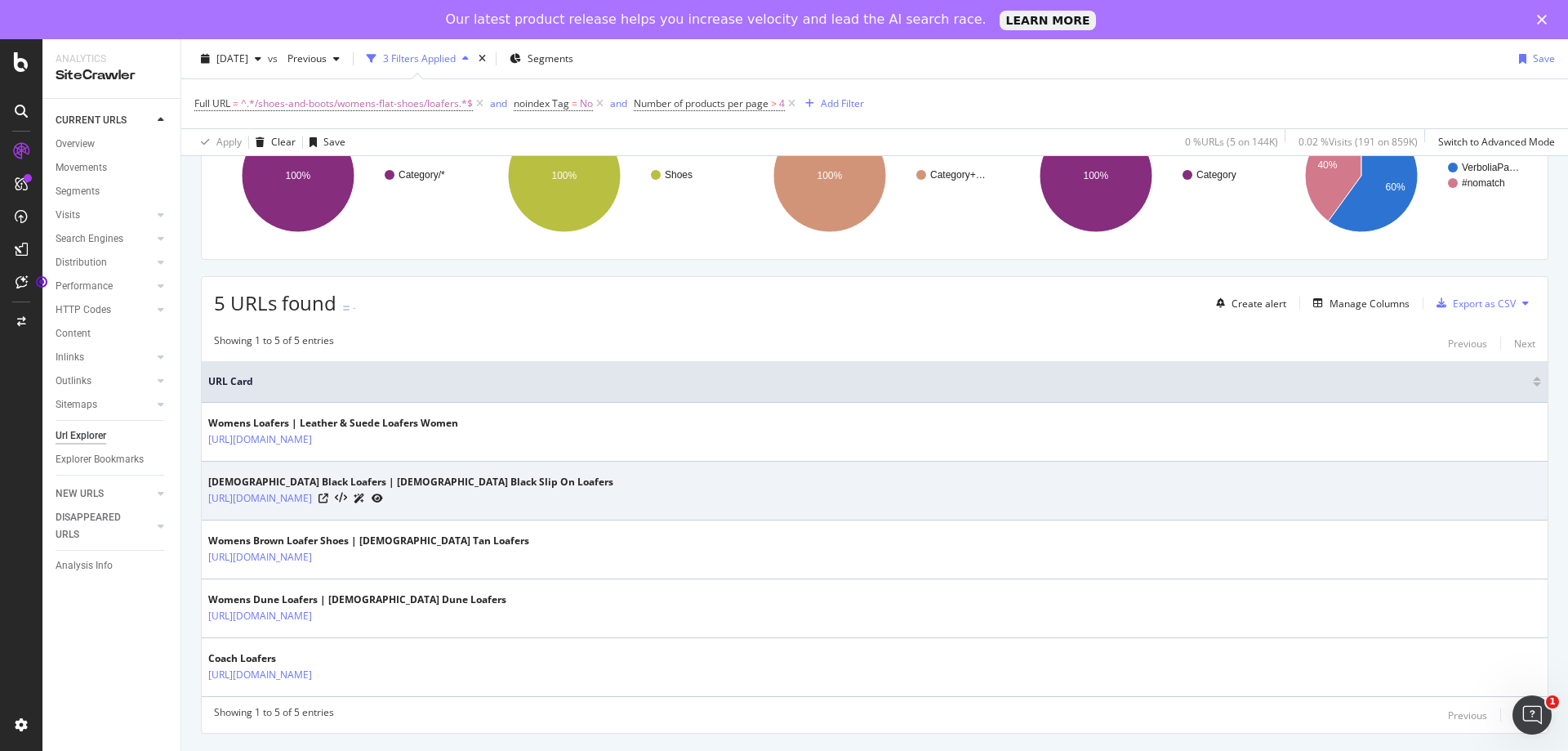
scroll to position [172, 0]
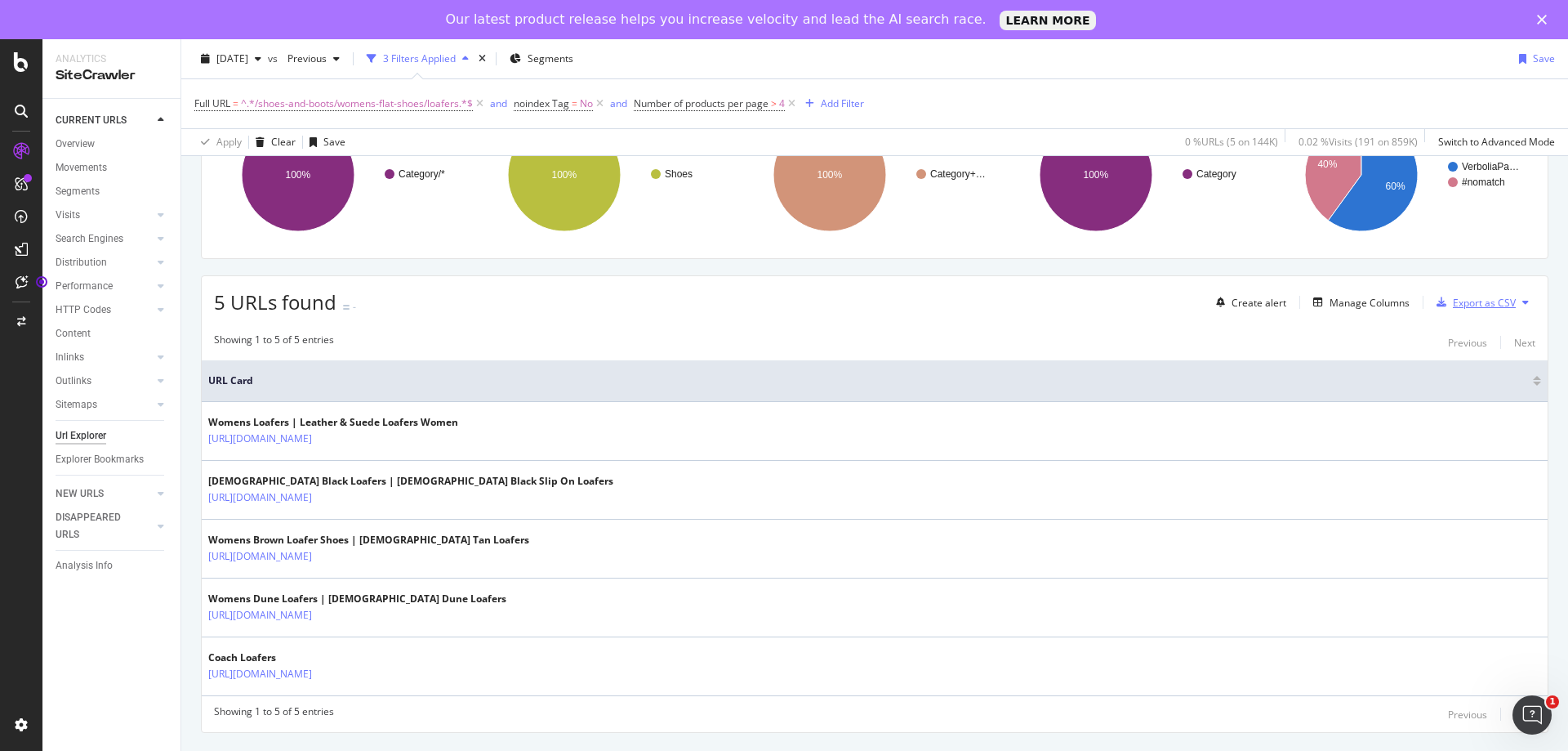
click at [1495, 304] on div "Export as CSV" at bounding box center [1483, 302] width 63 height 14
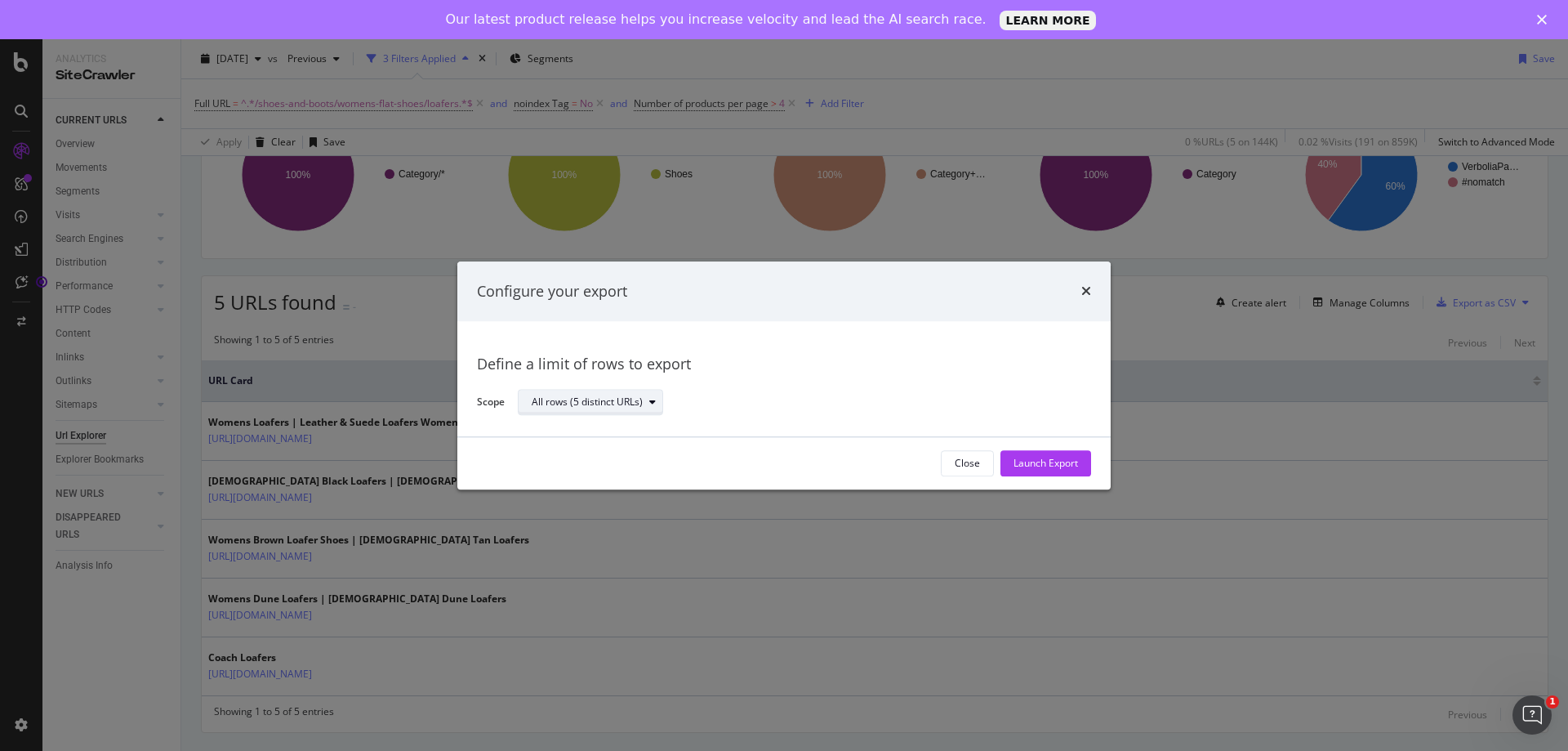
click at [633, 401] on div "All rows (5 distinct URLs)" at bounding box center [587, 402] width 111 height 10
click at [638, 429] on div "All rows (5 distinct URLs)" at bounding box center [599, 429] width 120 height 14
click at [1028, 471] on div "Launch Export" at bounding box center [1045, 463] width 65 height 25
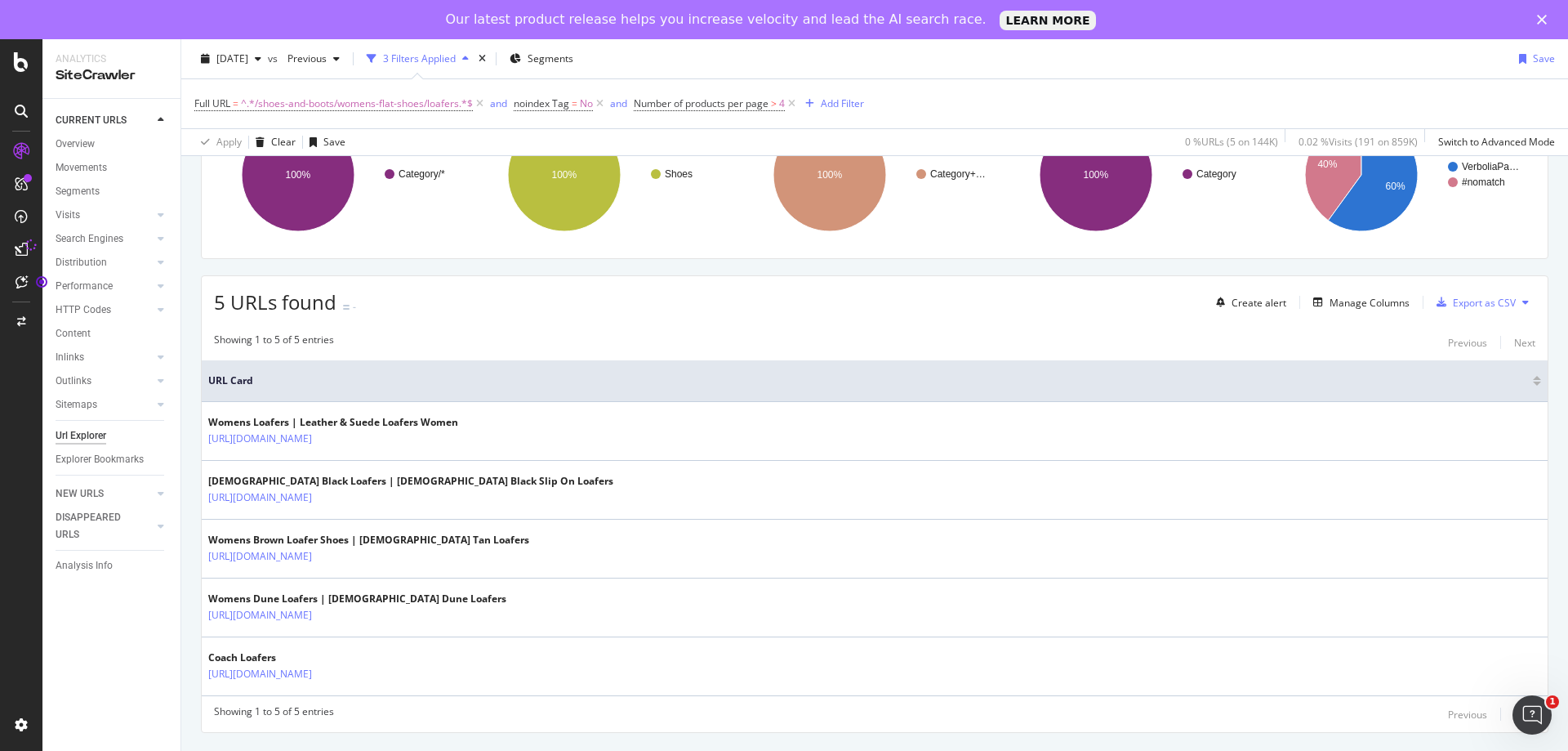
drag, startPoint x: 566, startPoint y: 437, endPoint x: 200, endPoint y: 437, distance: 366.0
click at [200, 437] on div "5 URLs found - Create alert Manage Columns Export as CSV Showing 1 to 5 of 5 en…" at bounding box center [874, 504] width 1348 height 458
click at [193, 409] on div "URLs Crawled By Botify By pagetype_new Chart (by Value) Table Expand Export as …" at bounding box center [875, 417] width 1387 height 745
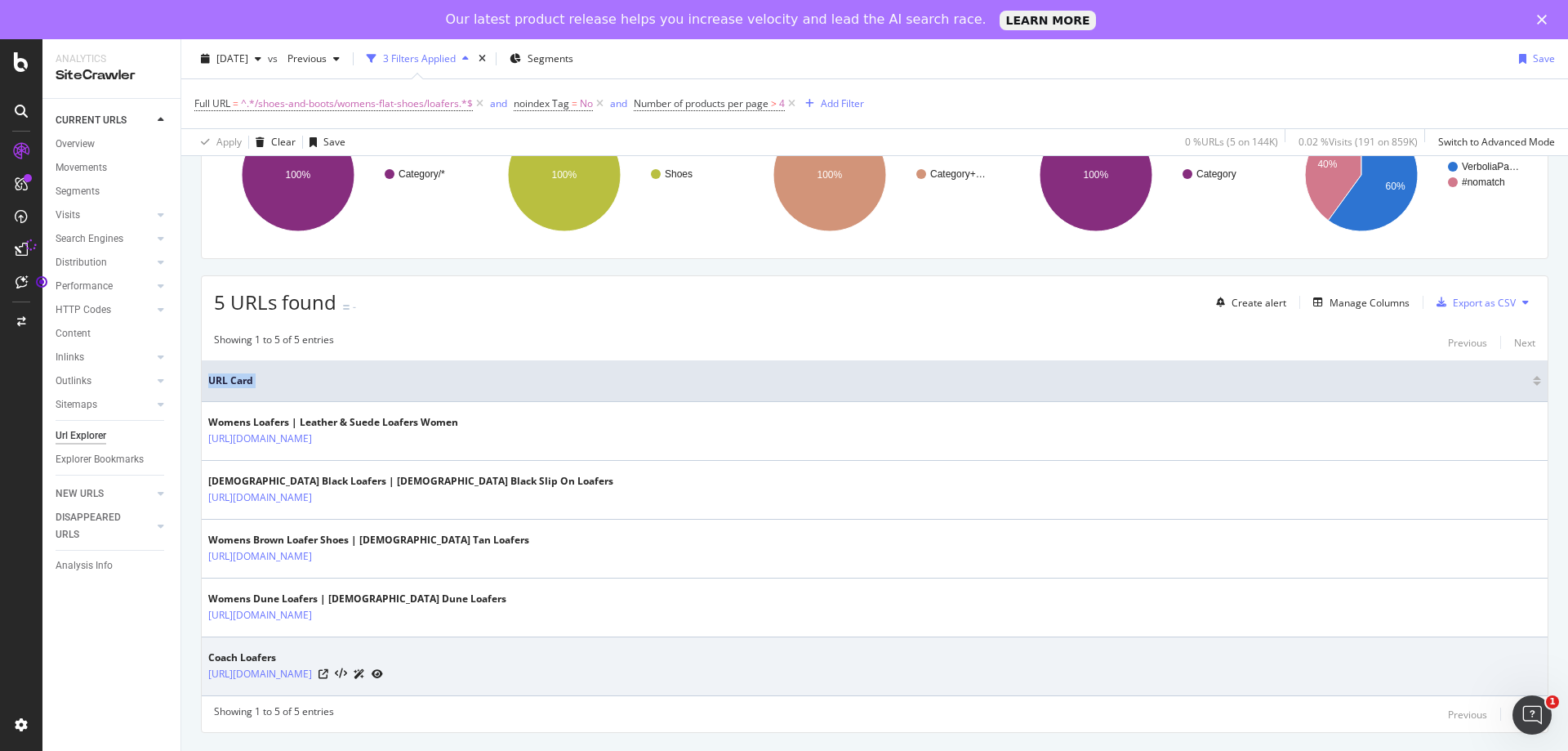
drag, startPoint x: 203, startPoint y: 419, endPoint x: 665, endPoint y: 680, distance: 530.6
click at [665, 680] on tbody "Womens Loafers | Leather & Suede Loafers Women [URL][DOMAIN_NAME] [DEMOGRAPHIC_…" at bounding box center [874, 549] width 1346 height 294
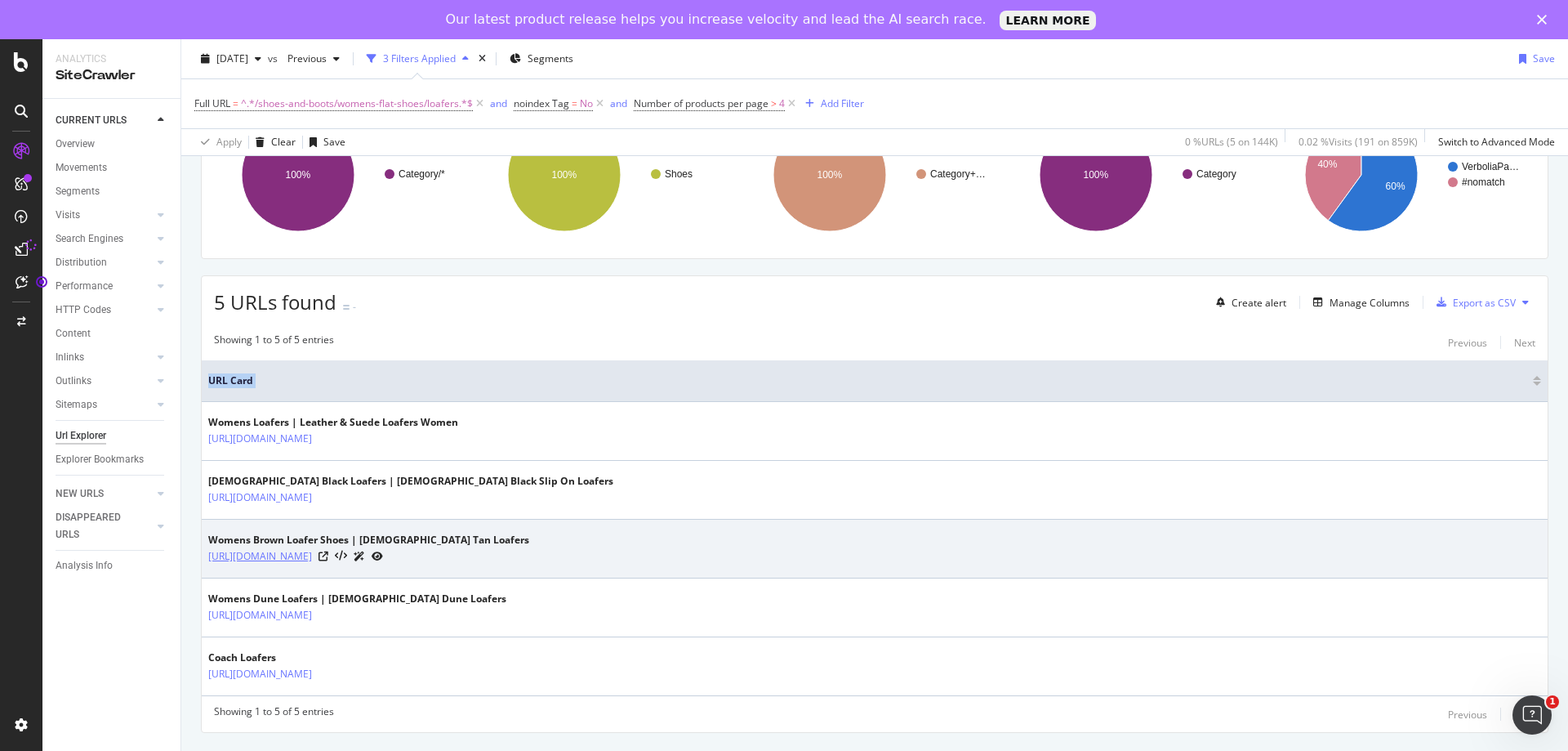
copy table "URL Card"
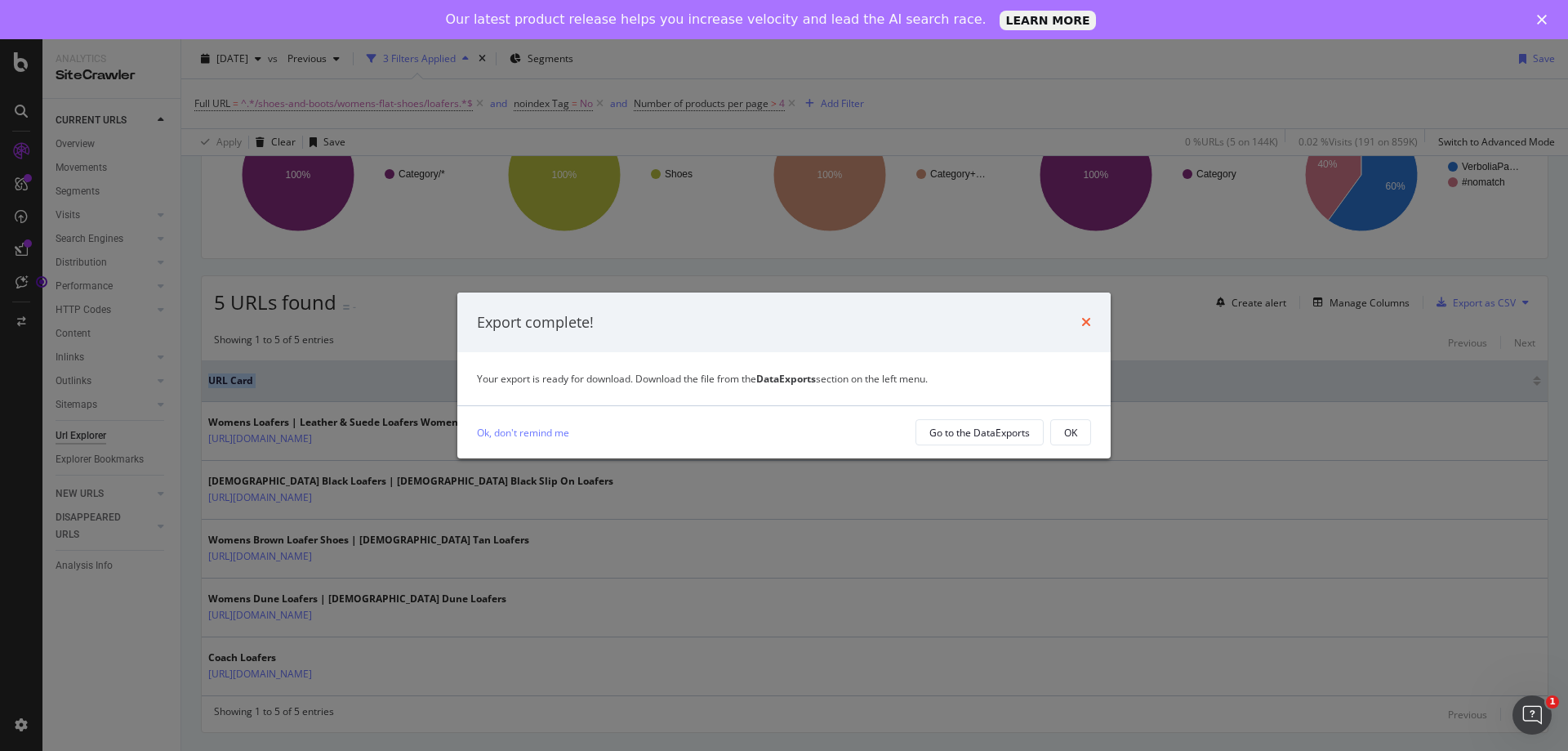
click at [1086, 316] on icon "times" at bounding box center [1086, 322] width 10 height 13
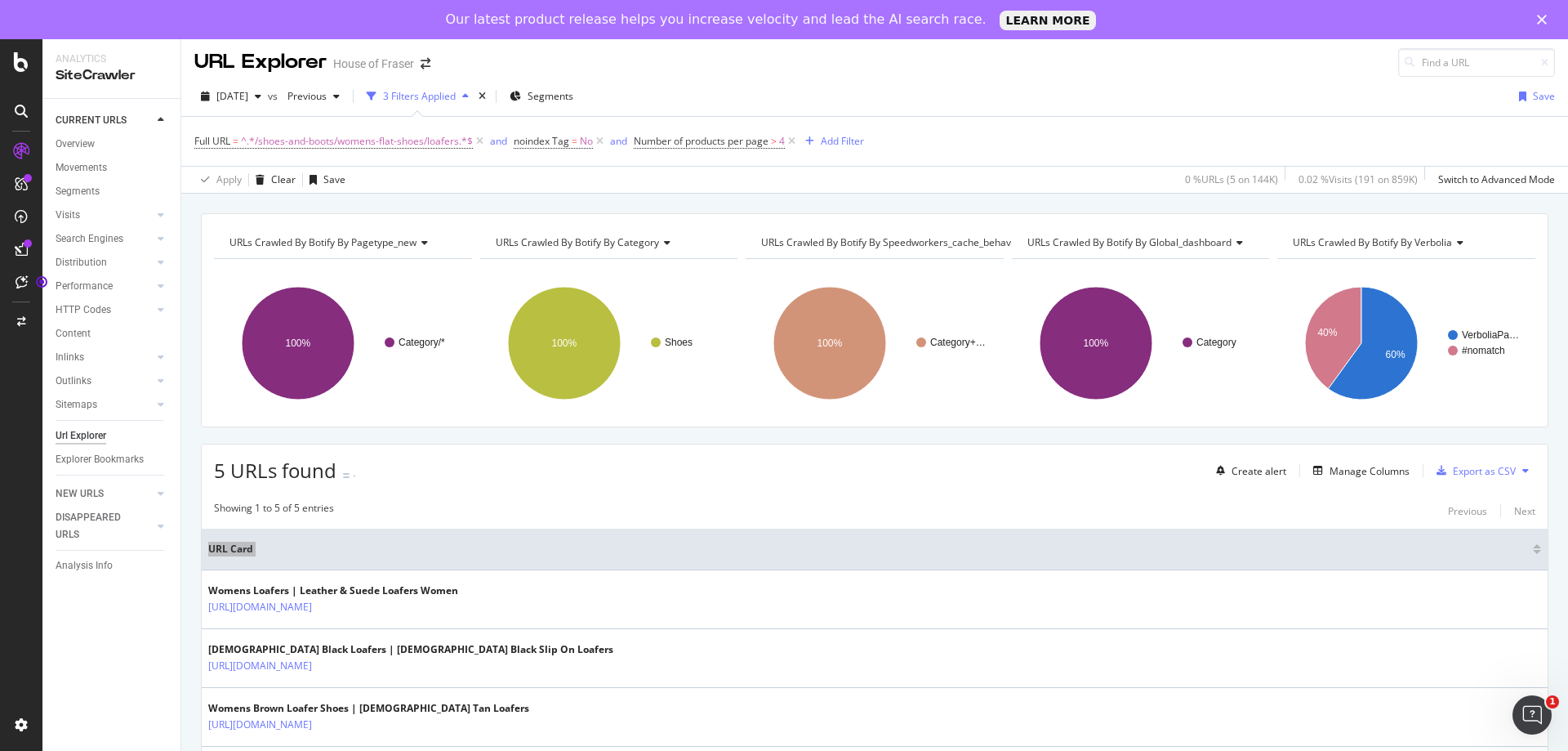
scroll to position [0, 0]
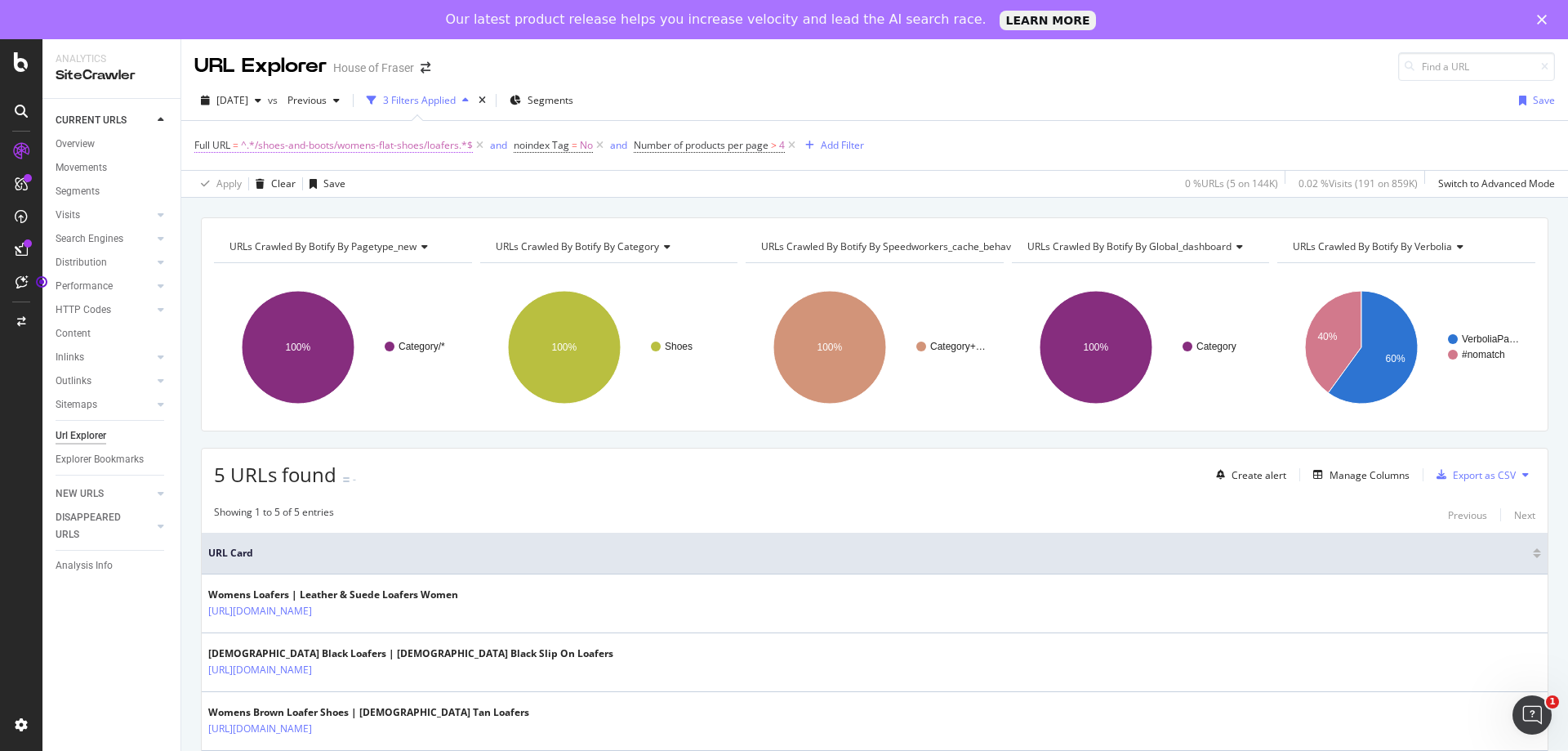
click at [384, 148] on span "^.*/shoes-and-boots/womens-flat-shoes/loafers.*$" at bounding box center [356, 145] width 232 height 23
click at [340, 216] on input "/shoes-and-boots/womens-flat-shoes/loafers" at bounding box center [285, 213] width 154 height 26
drag, startPoint x: 321, startPoint y: 218, endPoint x: 363, endPoint y: 212, distance: 42.4
click at [363, 212] on input "/shoes-and-boots/womens-flat-shoes/loafers" at bounding box center [285, 213] width 154 height 26
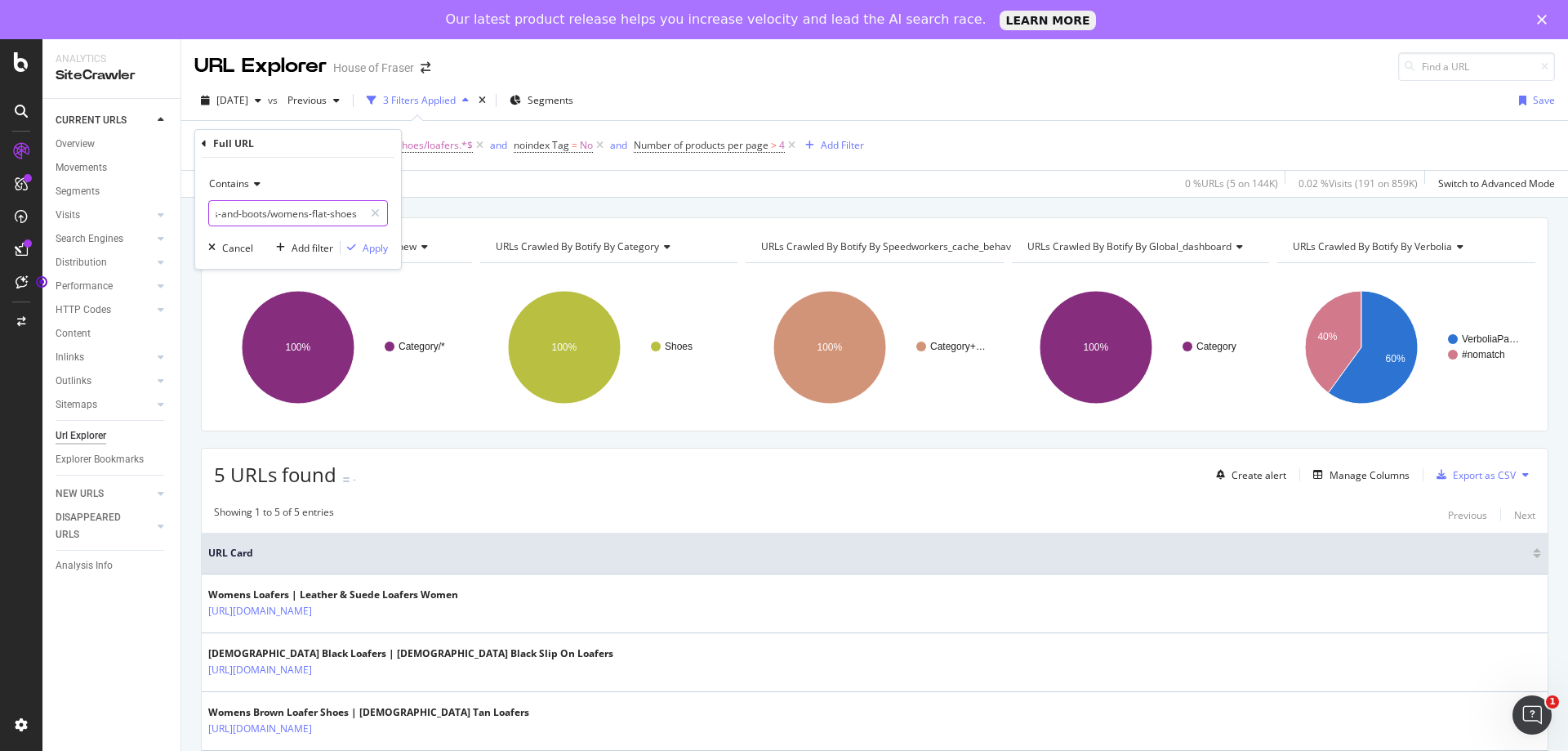
scroll to position [0, 27]
type input "/shoes-and-boots/womens-flat-shoes"
click at [378, 251] on div "Apply" at bounding box center [375, 247] width 26 height 14
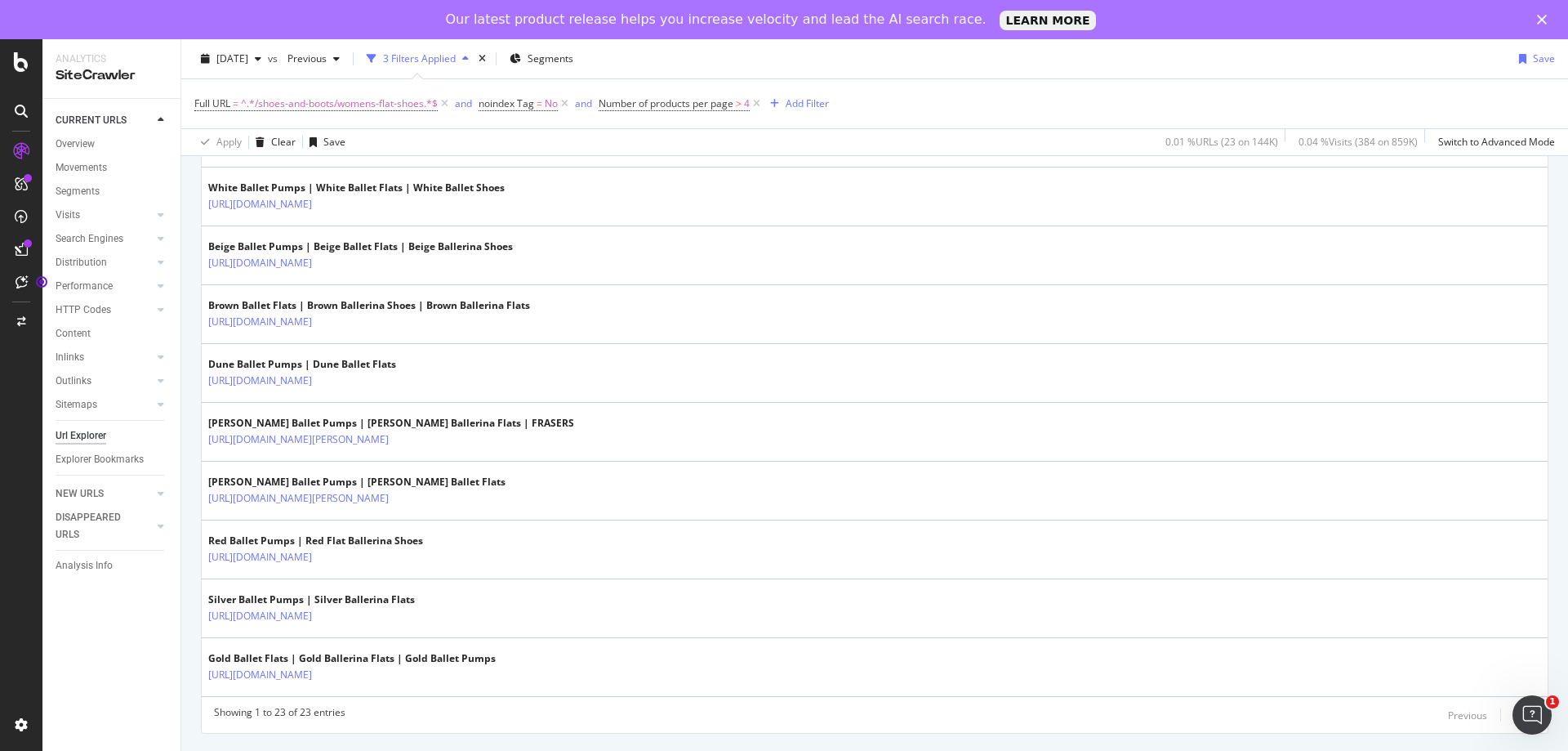
scroll to position [1231, 0]
